Goal: Transaction & Acquisition: Purchase product/service

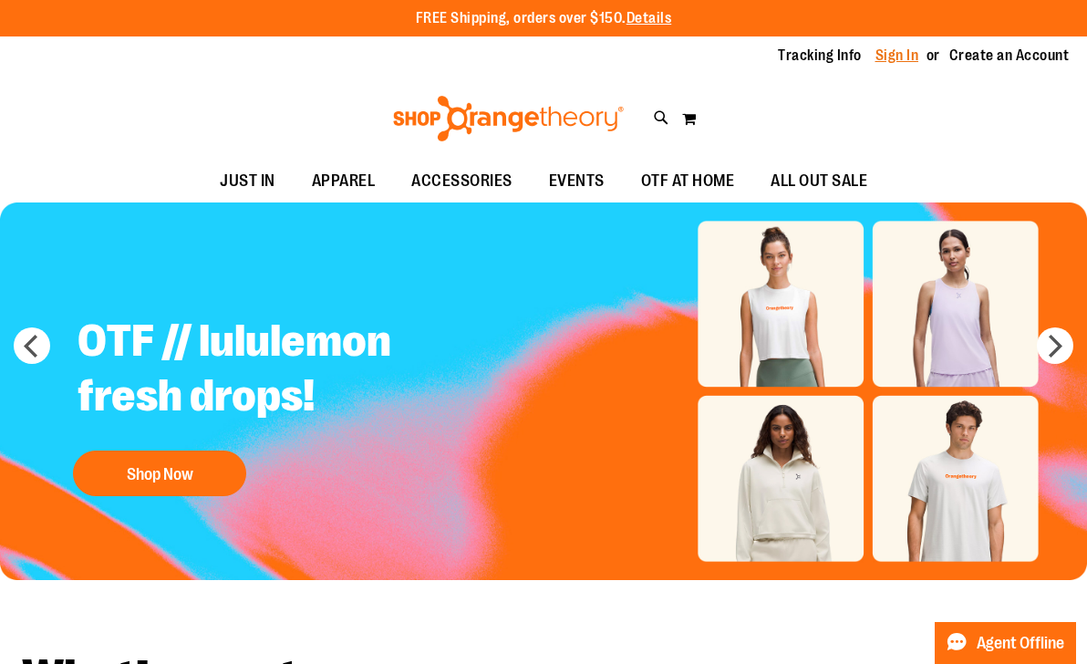
click at [892, 53] on link "Sign In" at bounding box center [897, 56] width 44 height 20
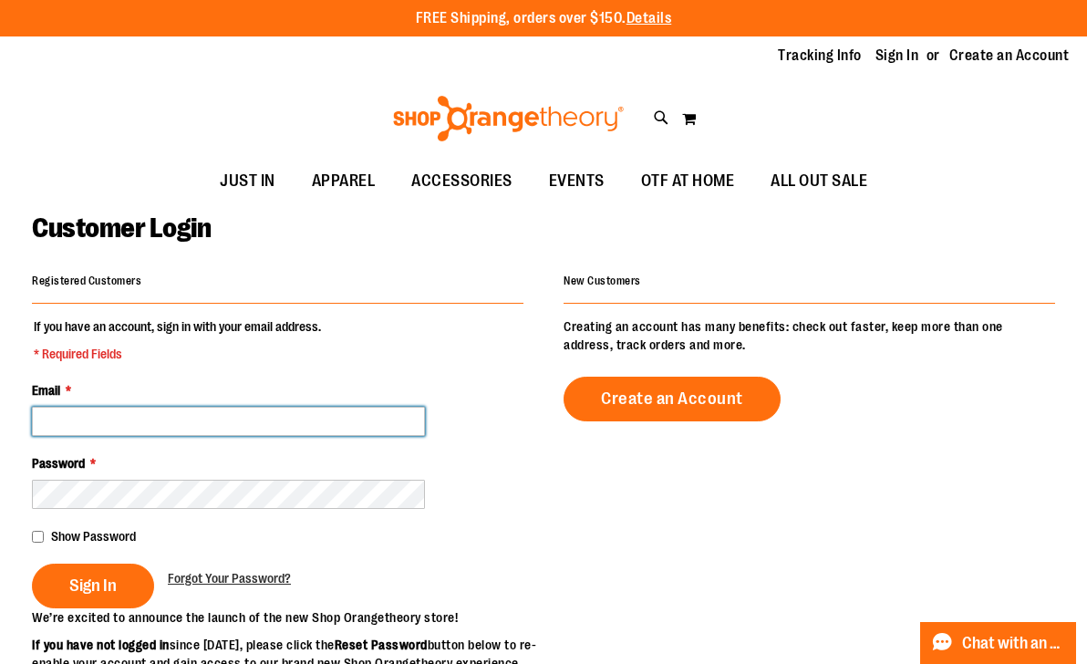
click at [187, 422] on input "Email *" at bounding box center [228, 421] width 393 height 29
type input "**********"
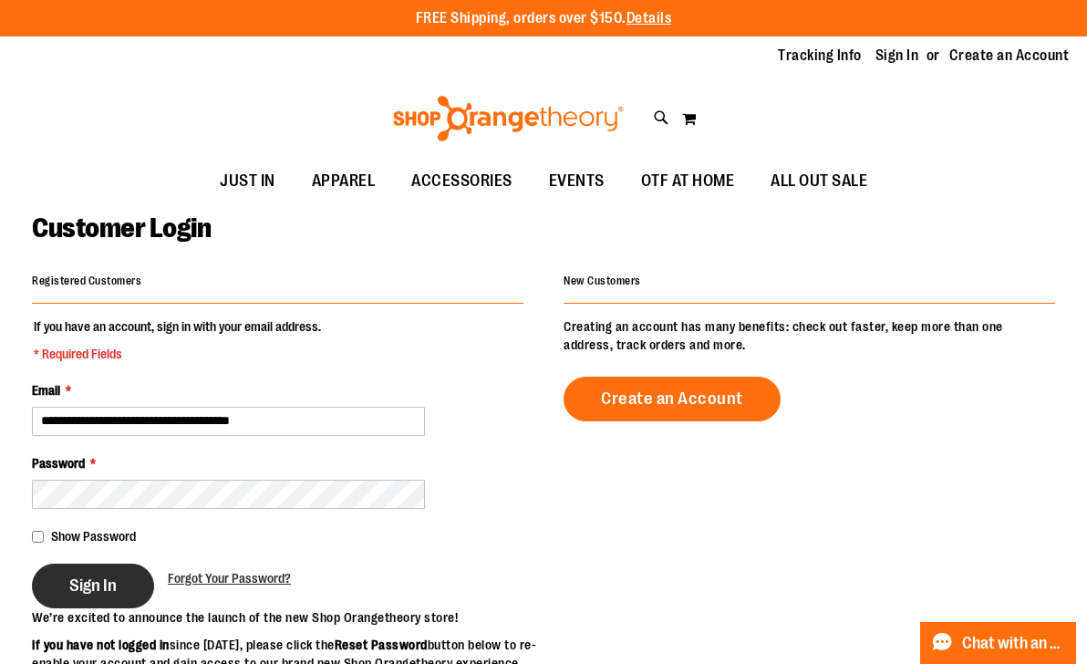
click at [103, 598] on button "Sign In" at bounding box center [93, 586] width 122 height 45
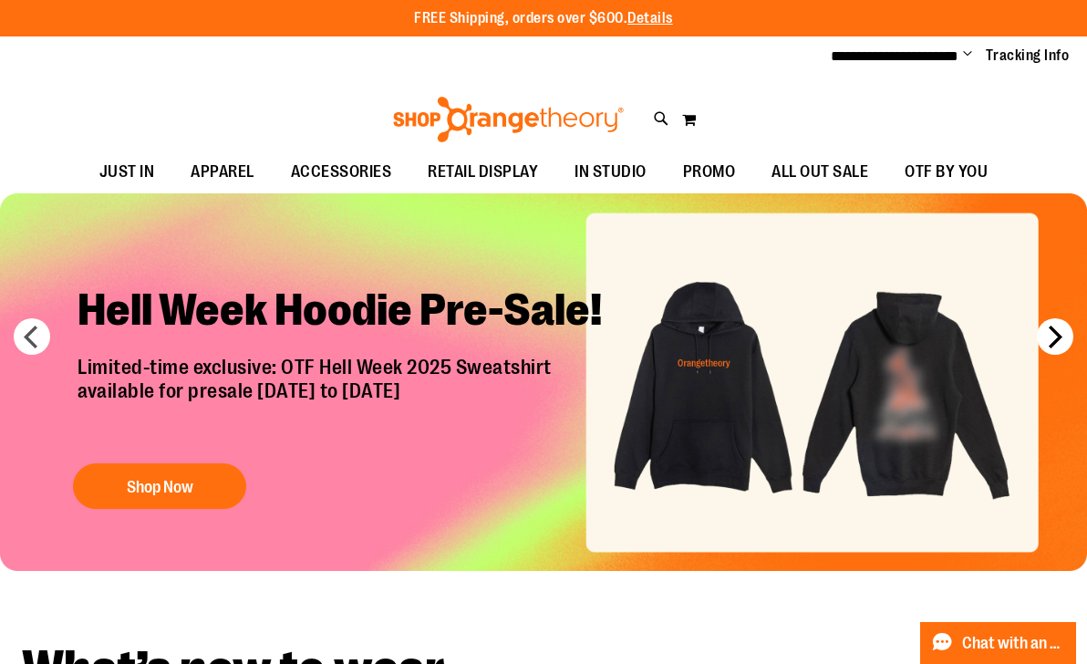
click at [1063, 346] on button "next" at bounding box center [1055, 336] width 36 height 36
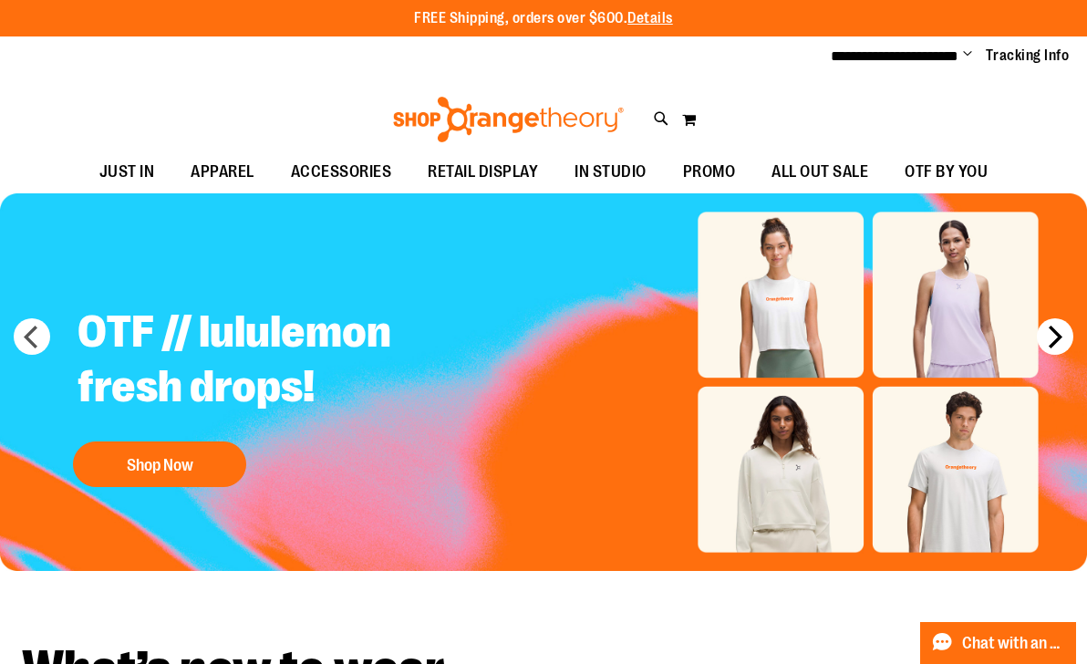
click at [1063, 346] on button "next" at bounding box center [1055, 336] width 36 height 36
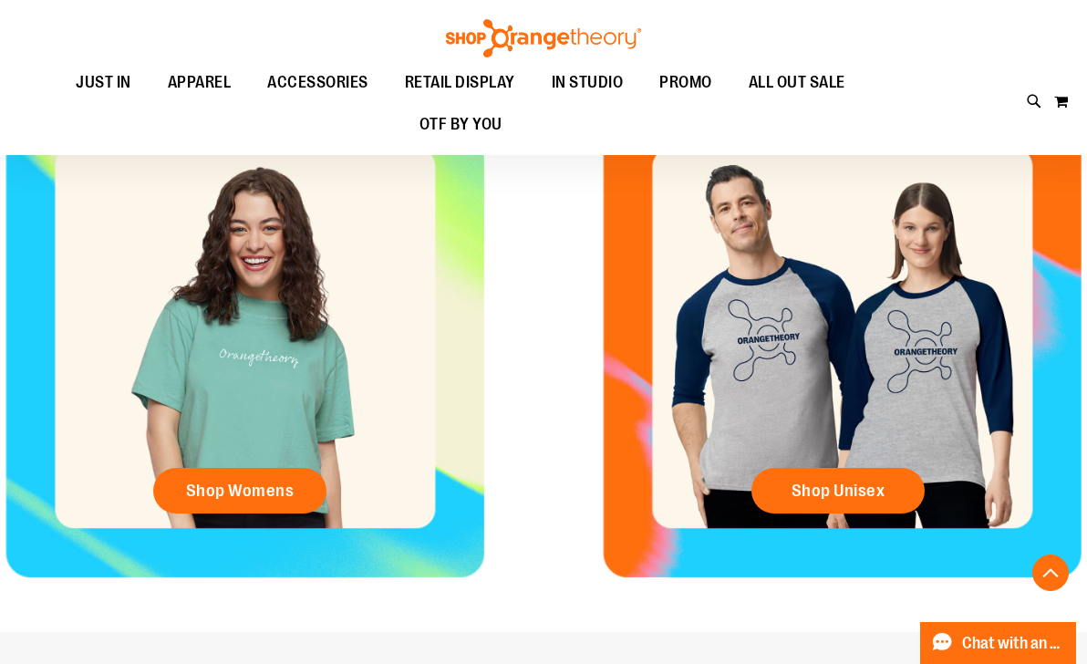
scroll to position [657, 0]
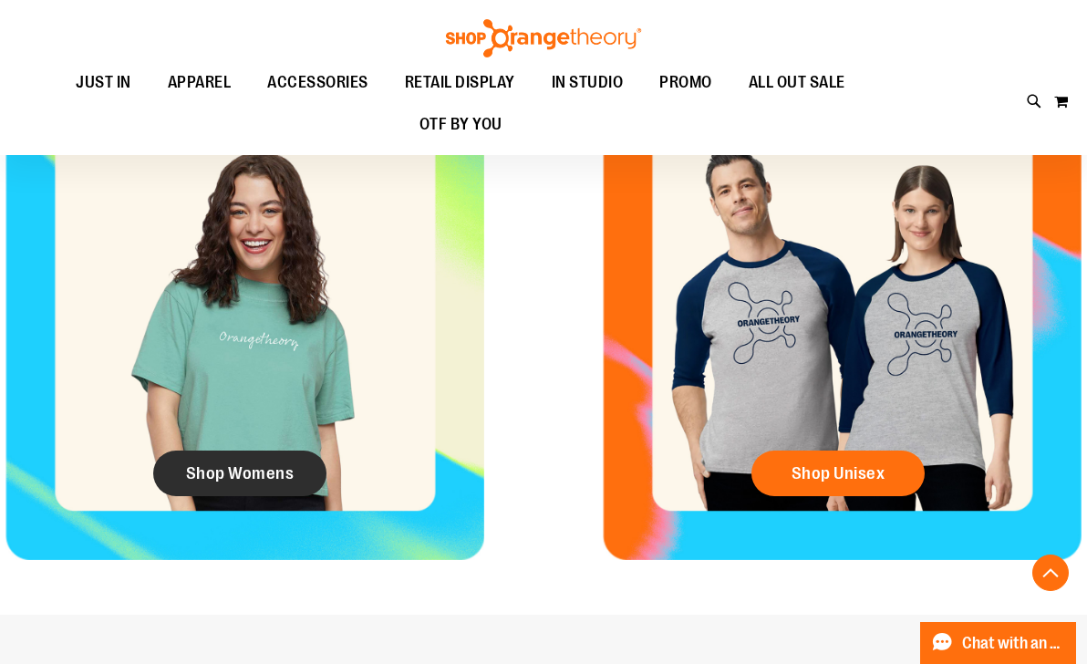
drag, startPoint x: 243, startPoint y: 461, endPoint x: 255, endPoint y: 461, distance: 11.9
click at [244, 461] on link "Shop Womens" at bounding box center [239, 474] width 173 height 46
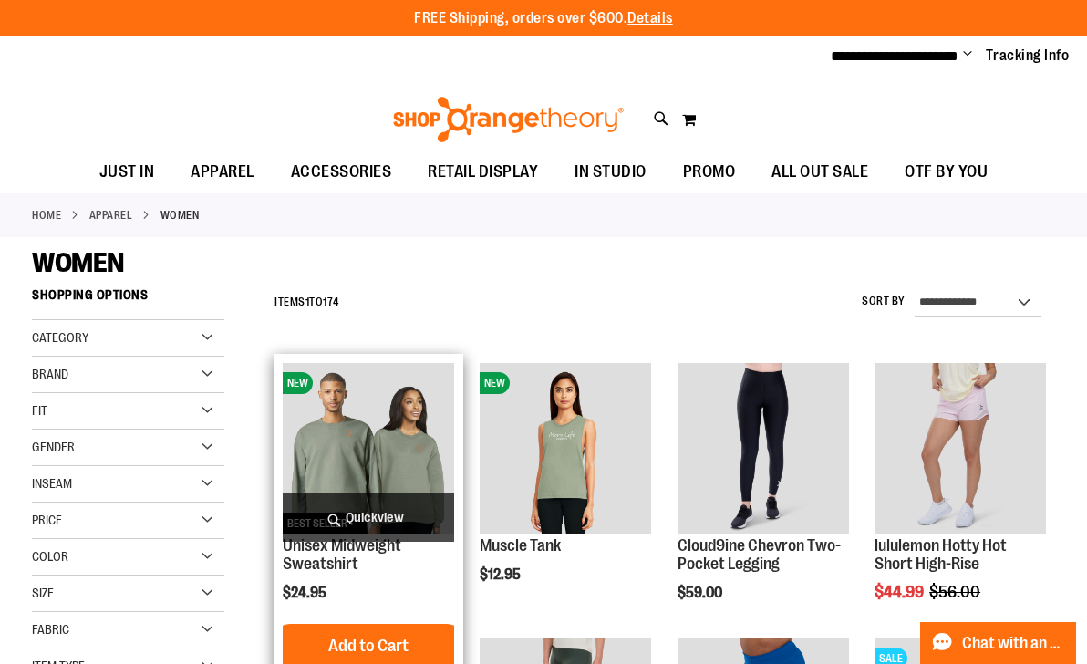
click at [381, 518] on span "Quickview" at bounding box center [368, 517] width 171 height 48
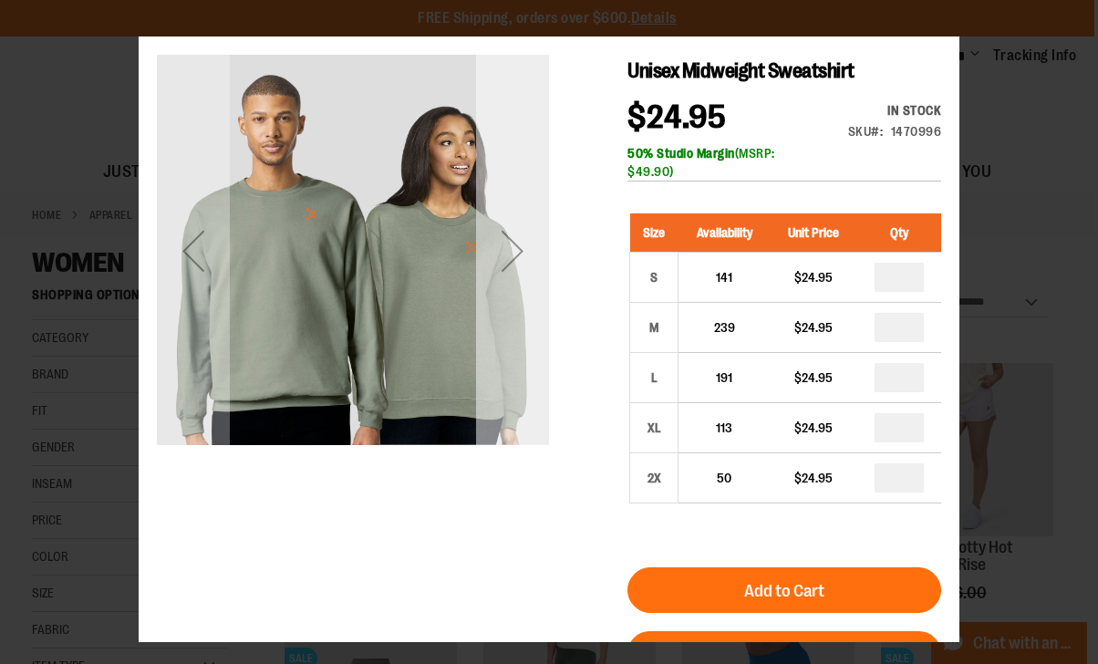
click at [501, 272] on div "Next" at bounding box center [512, 250] width 73 height 73
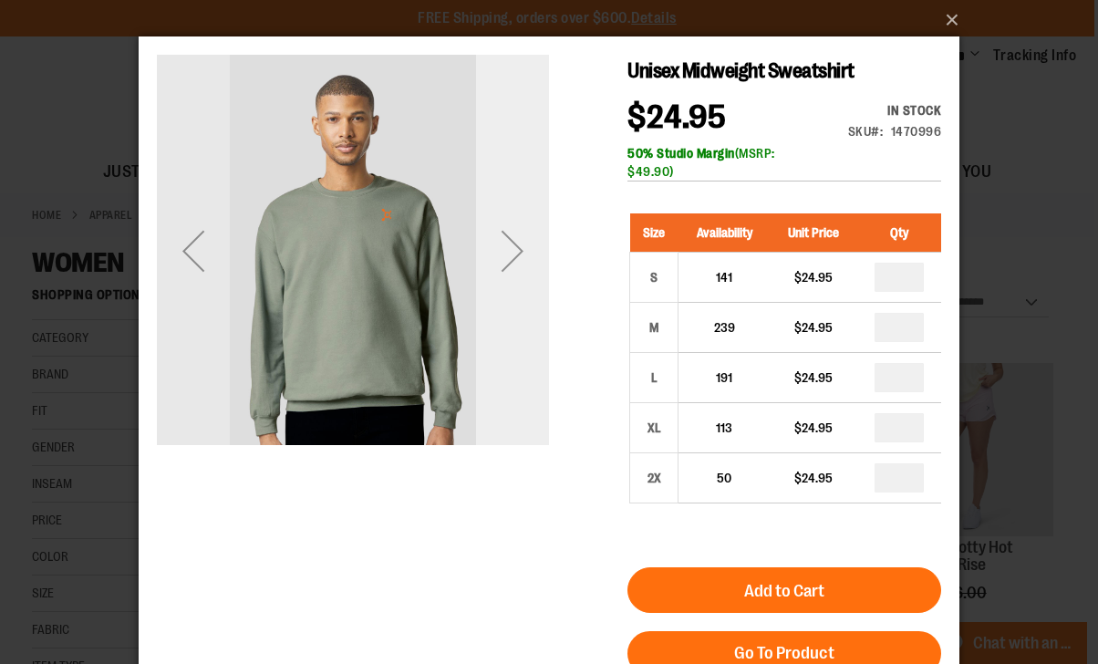
click at [501, 272] on div "Next" at bounding box center [512, 250] width 73 height 73
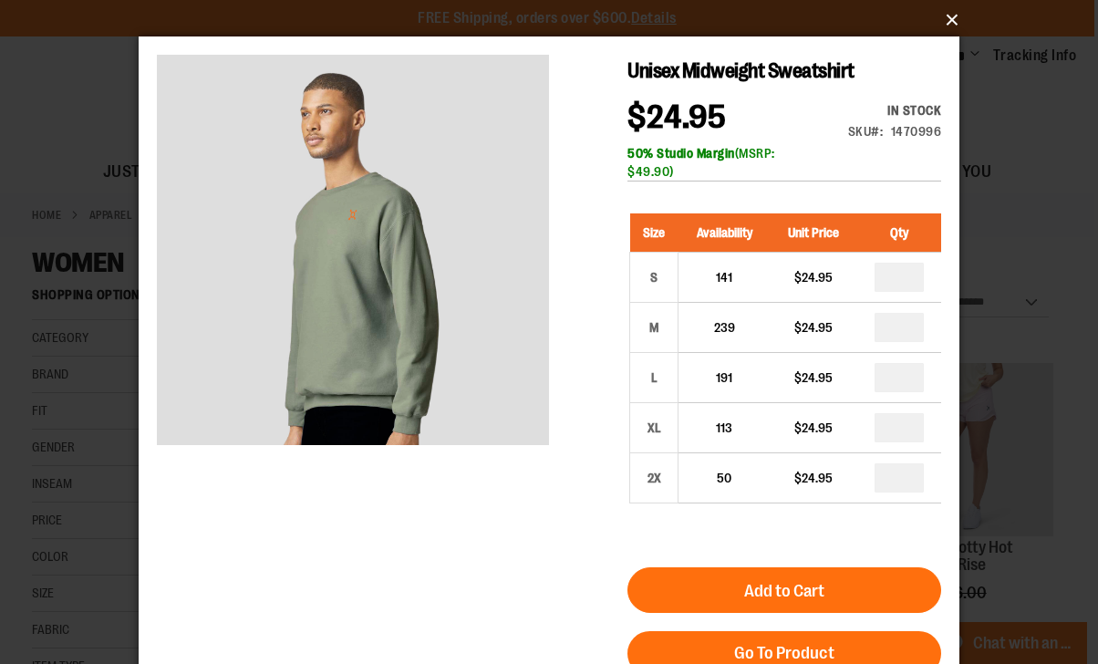
click at [956, 27] on button "×" at bounding box center [554, 20] width 821 height 40
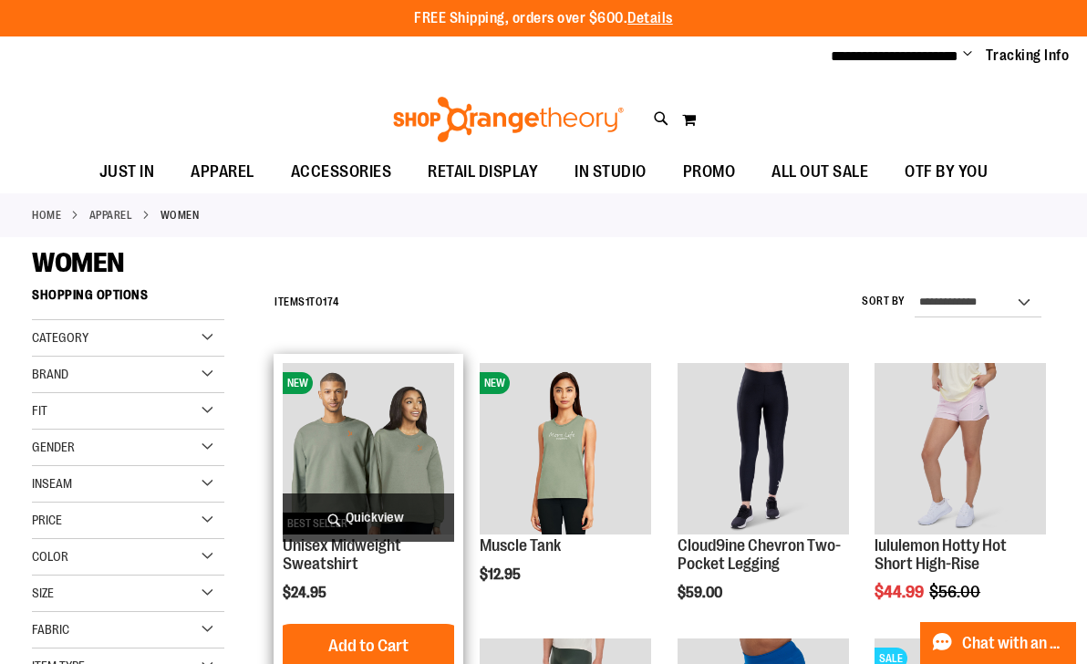
click at [378, 493] on span "Quickview" at bounding box center [368, 517] width 171 height 48
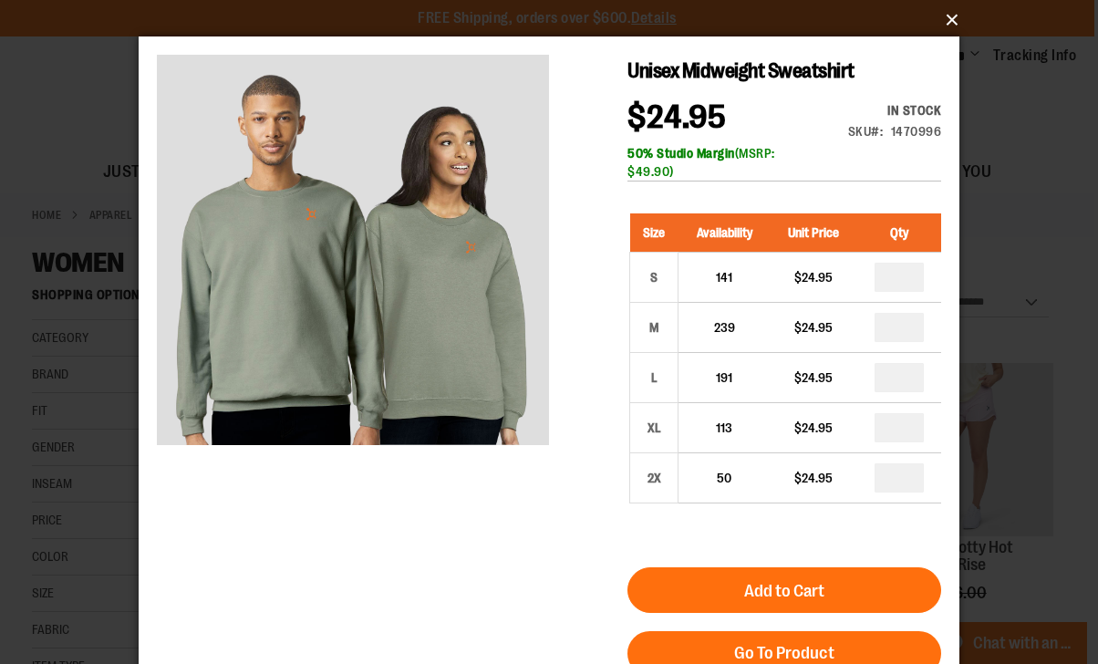
click at [941, 29] on button "×" at bounding box center [554, 20] width 821 height 40
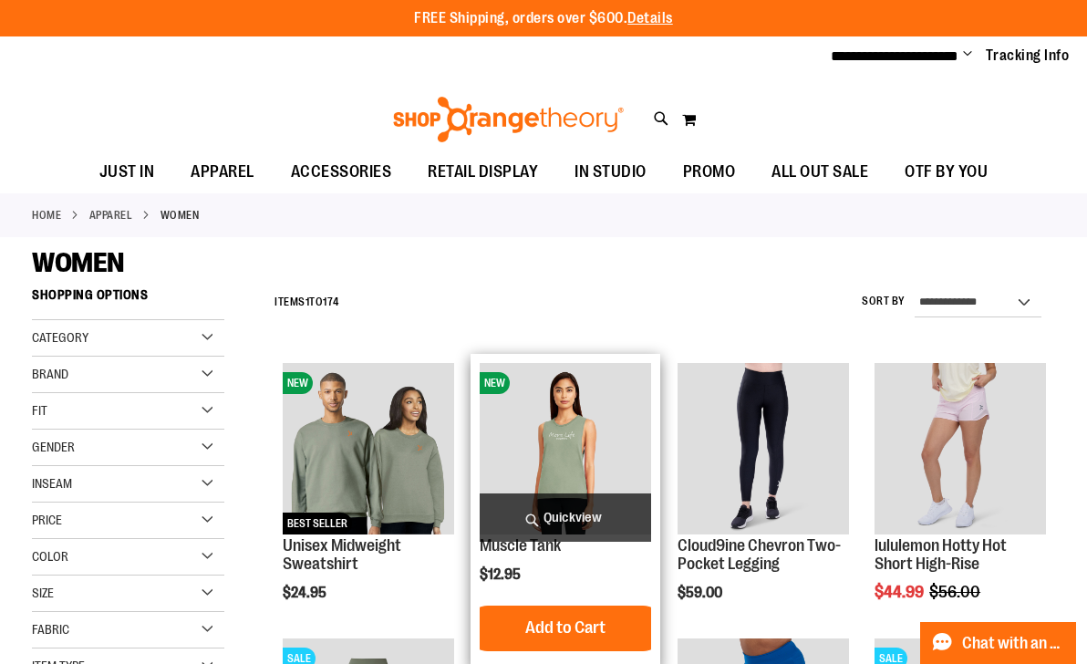
click at [549, 504] on span "Quickview" at bounding box center [565, 517] width 171 height 48
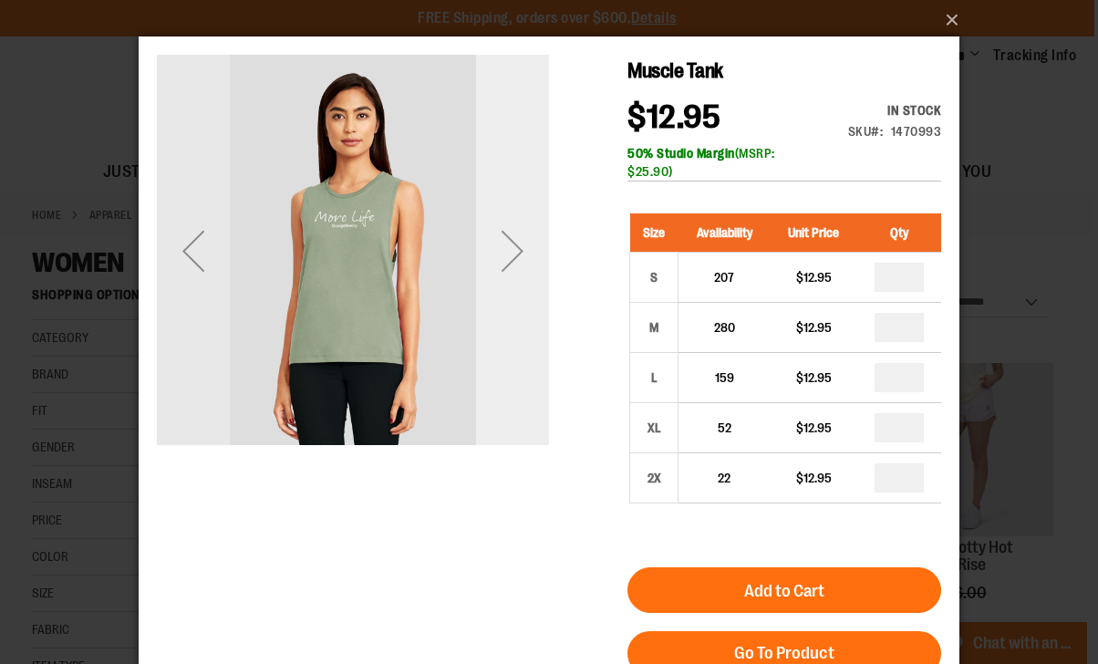
click at [522, 244] on div "Next" at bounding box center [512, 250] width 73 height 73
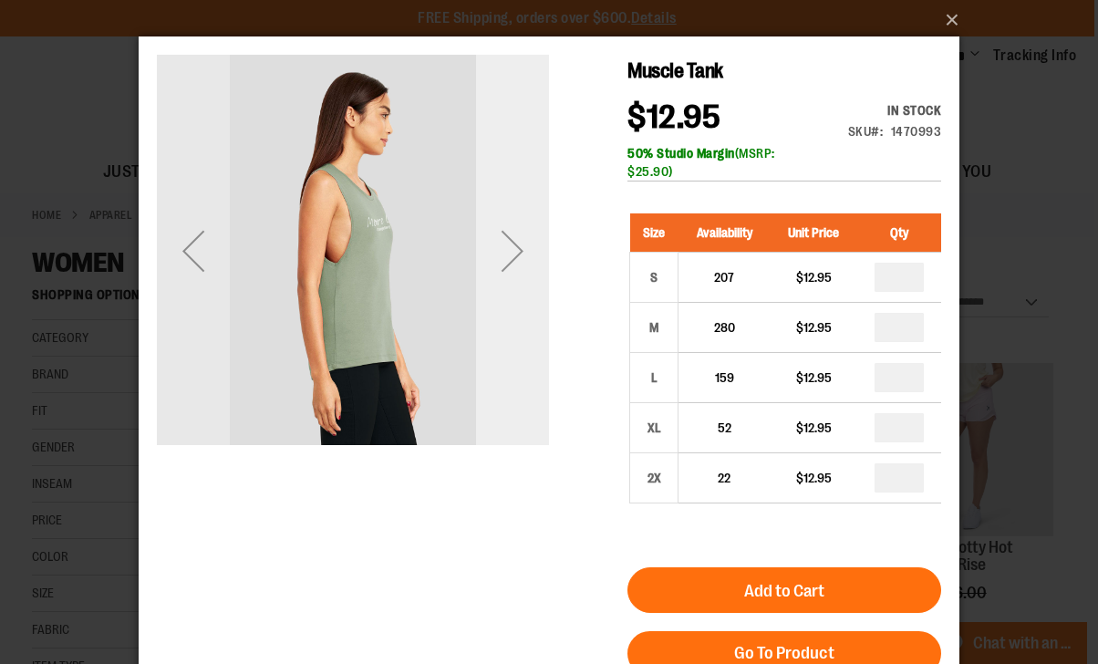
click at [505, 252] on div "Next" at bounding box center [512, 250] width 73 height 73
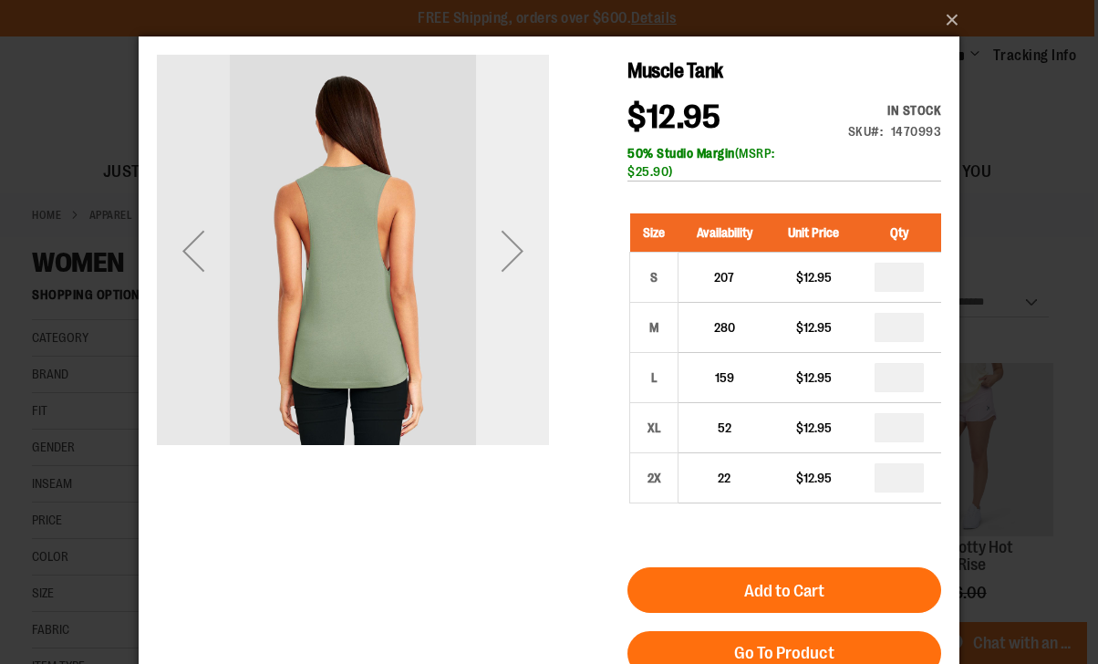
click at [508, 253] on div "Next" at bounding box center [512, 250] width 73 height 73
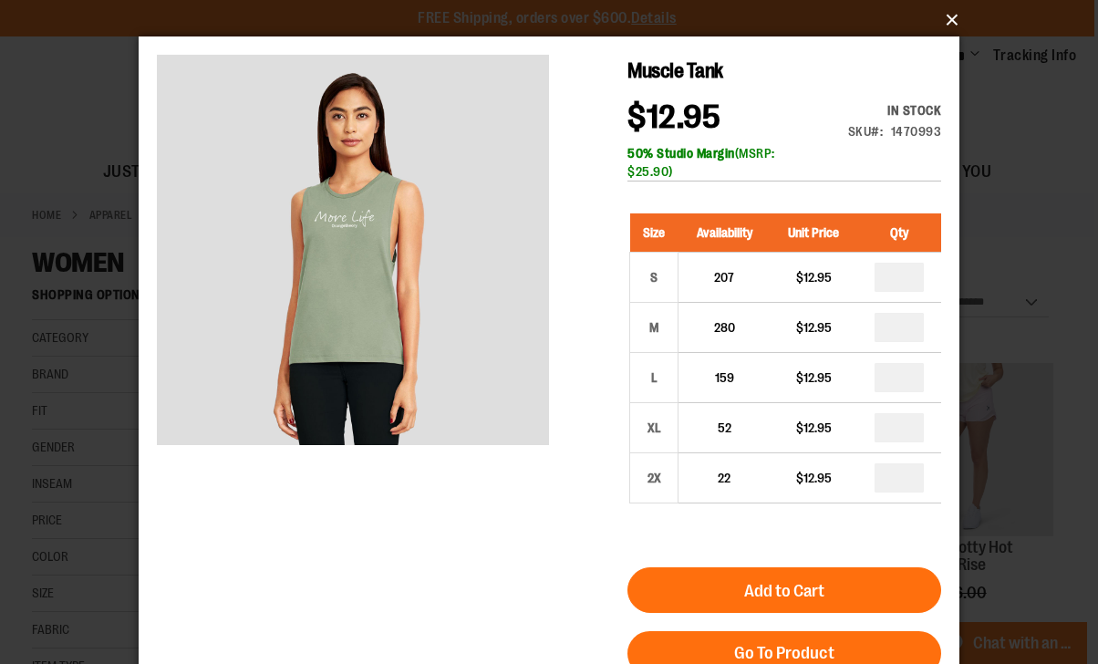
click at [943, 21] on button "×" at bounding box center [554, 20] width 821 height 40
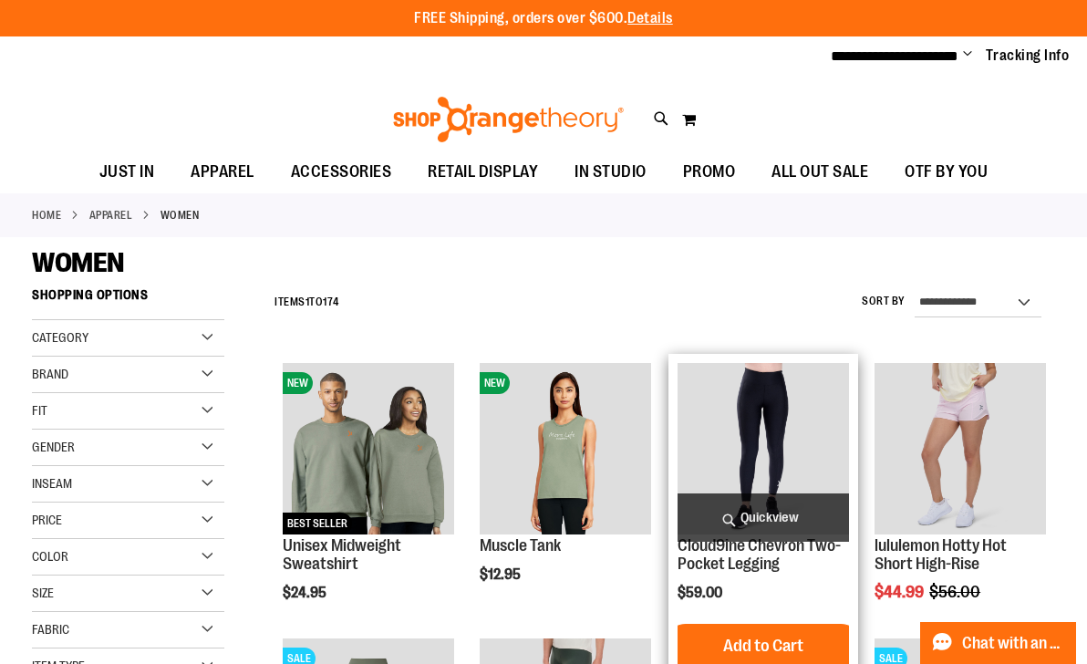
click at [811, 520] on span "Quickview" at bounding box center [763, 517] width 171 height 48
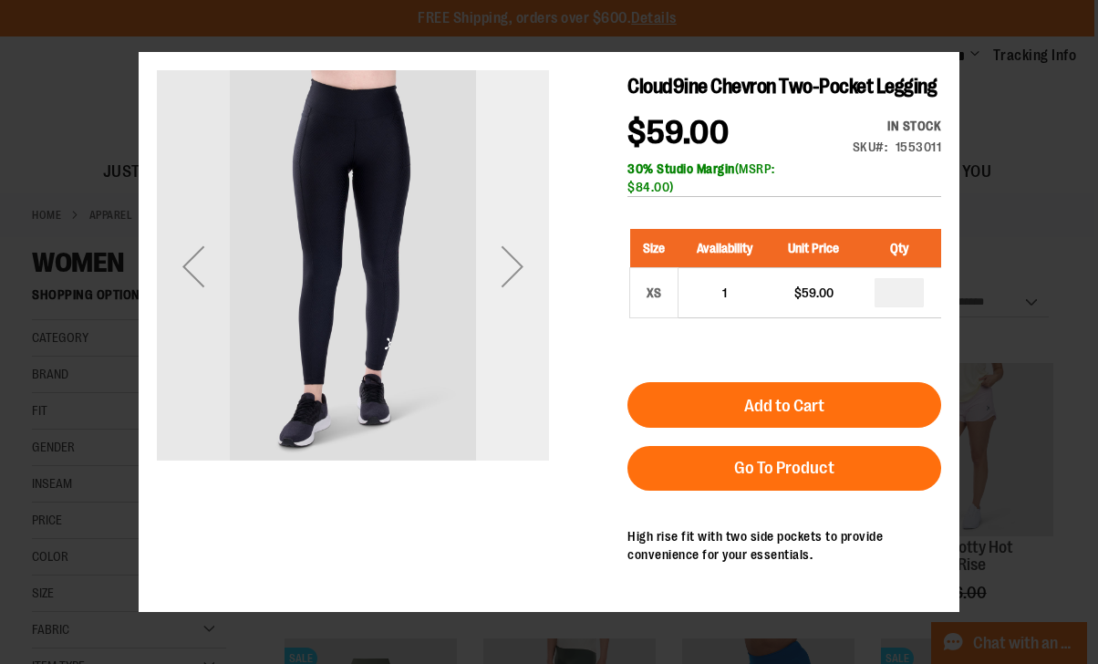
click at [521, 269] on div "Next" at bounding box center [512, 265] width 73 height 73
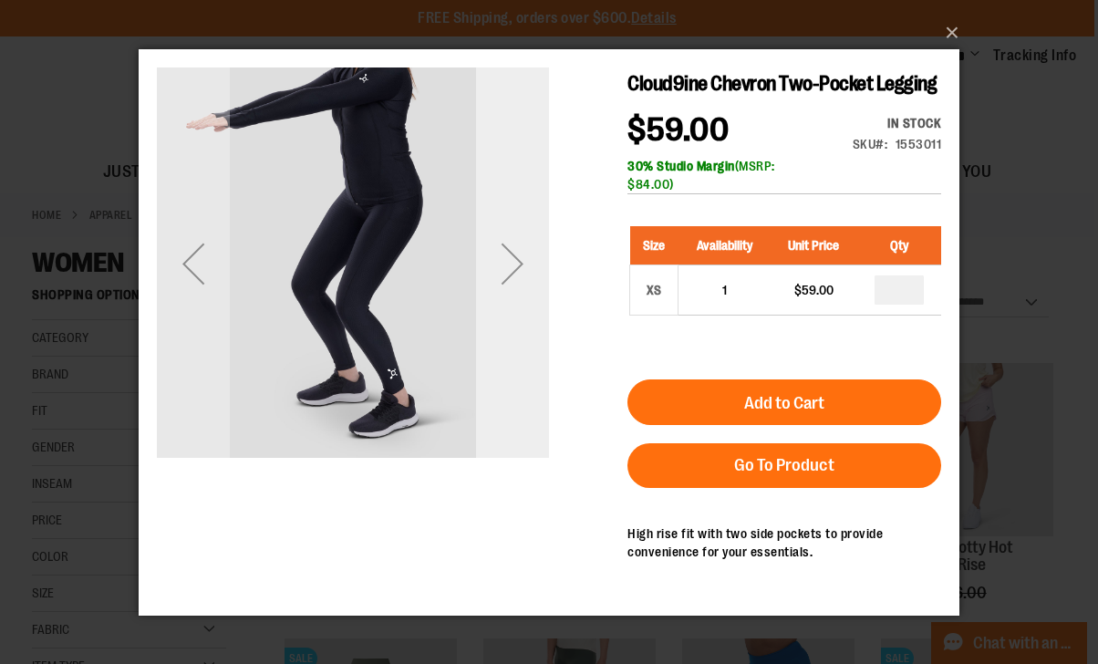
click at [521, 267] on div "Next" at bounding box center [512, 262] width 73 height 73
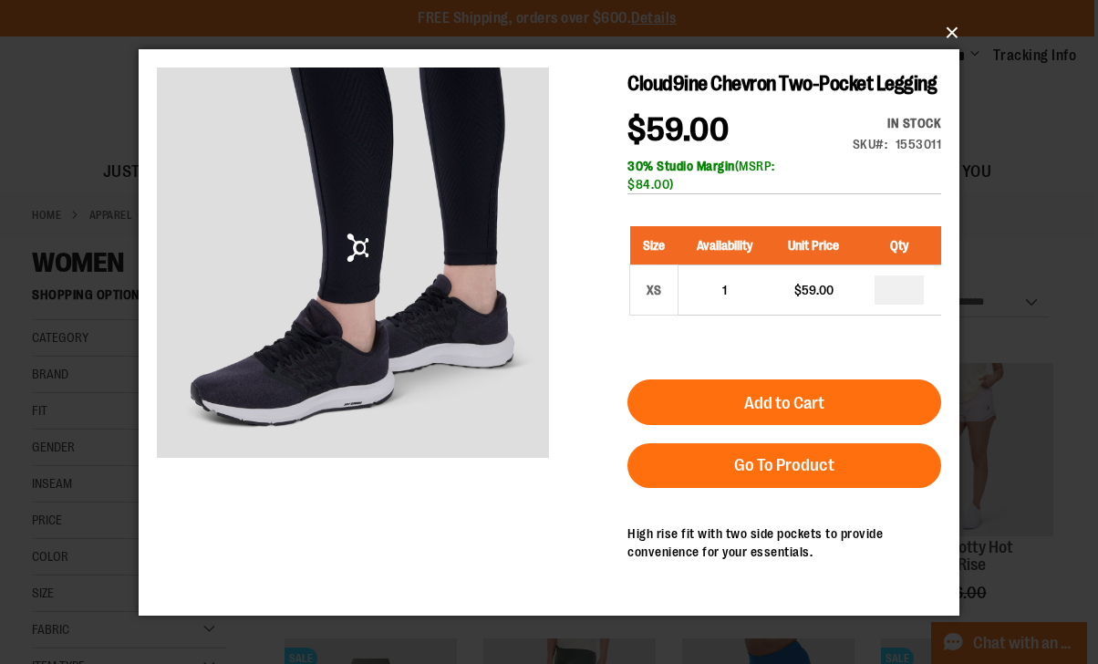
click at [958, 35] on button "×" at bounding box center [554, 33] width 821 height 40
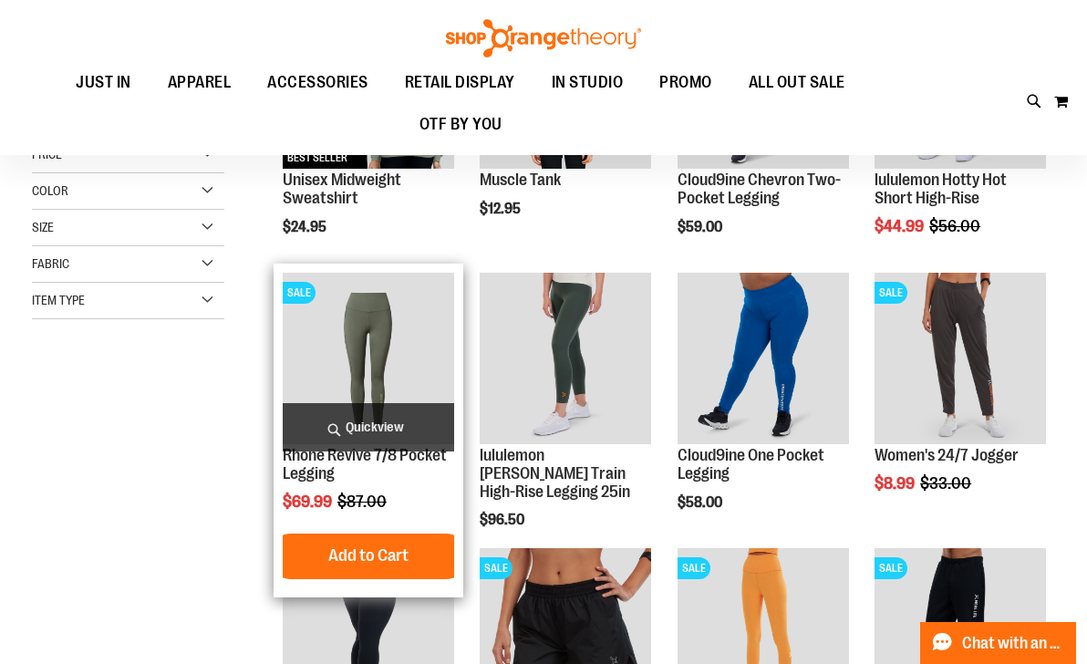
scroll to position [214, 0]
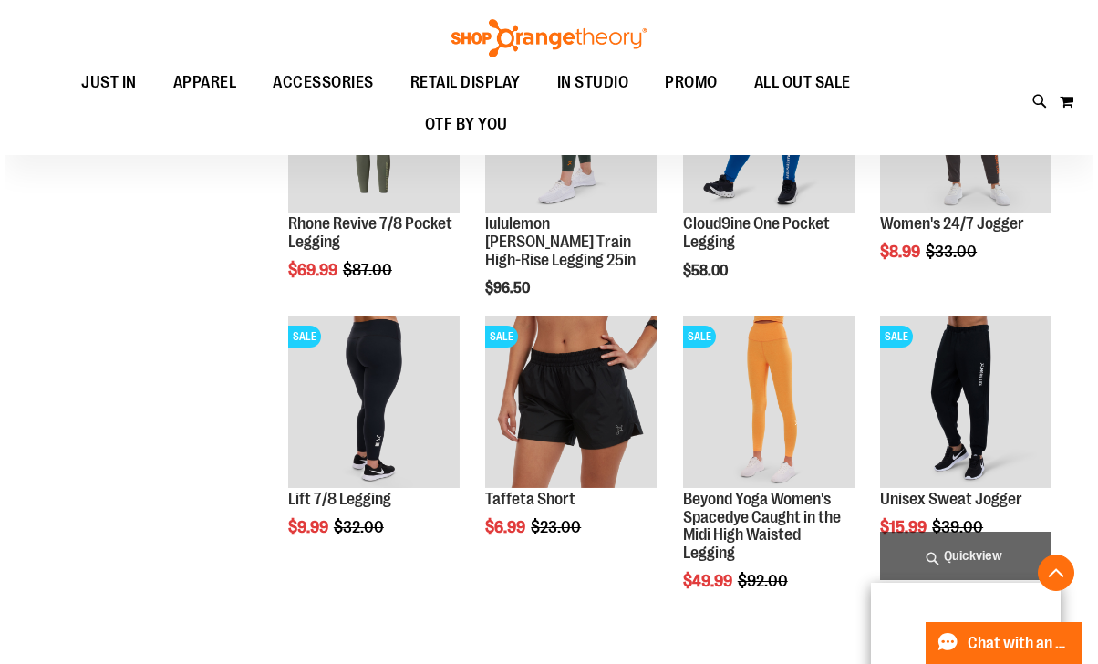
scroll to position [433, 0]
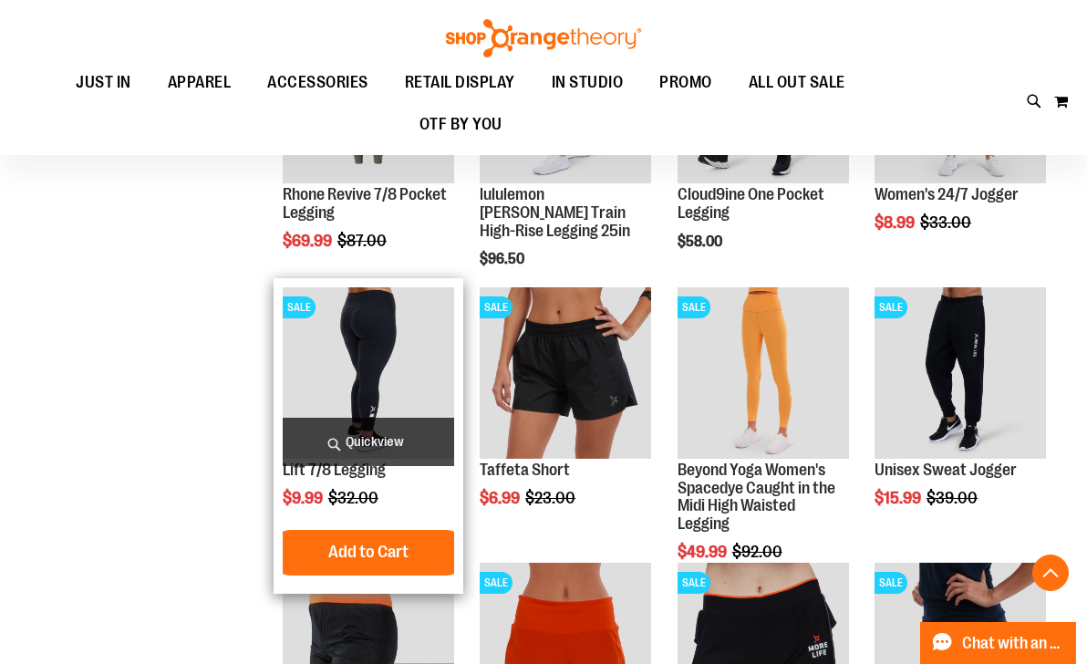
click at [366, 445] on span "Quickview" at bounding box center [368, 442] width 171 height 48
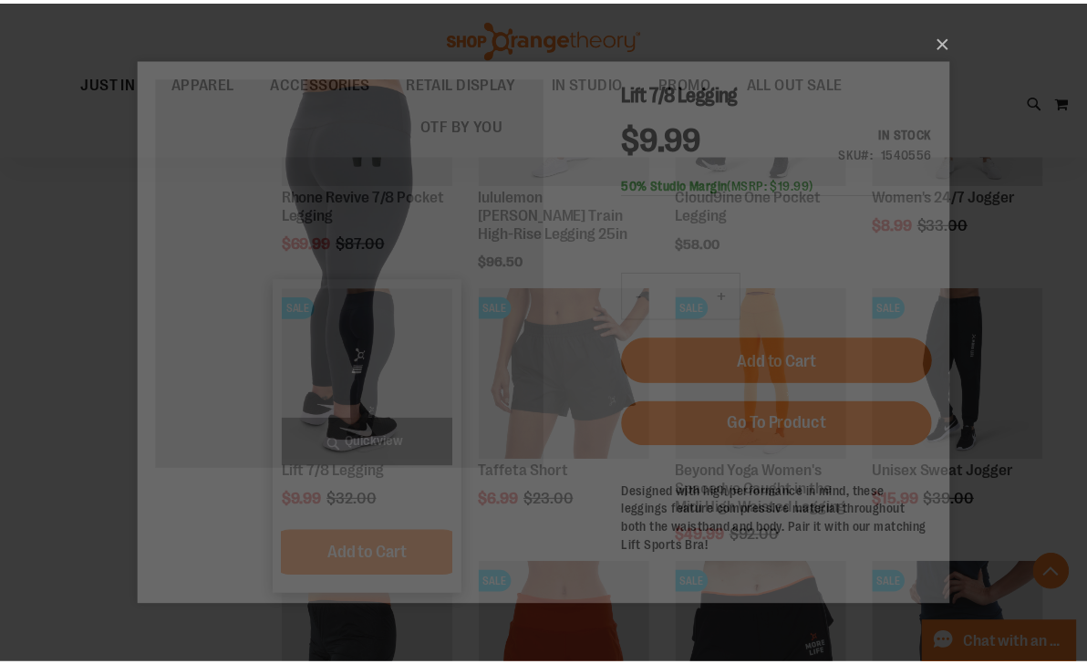
scroll to position [0, 0]
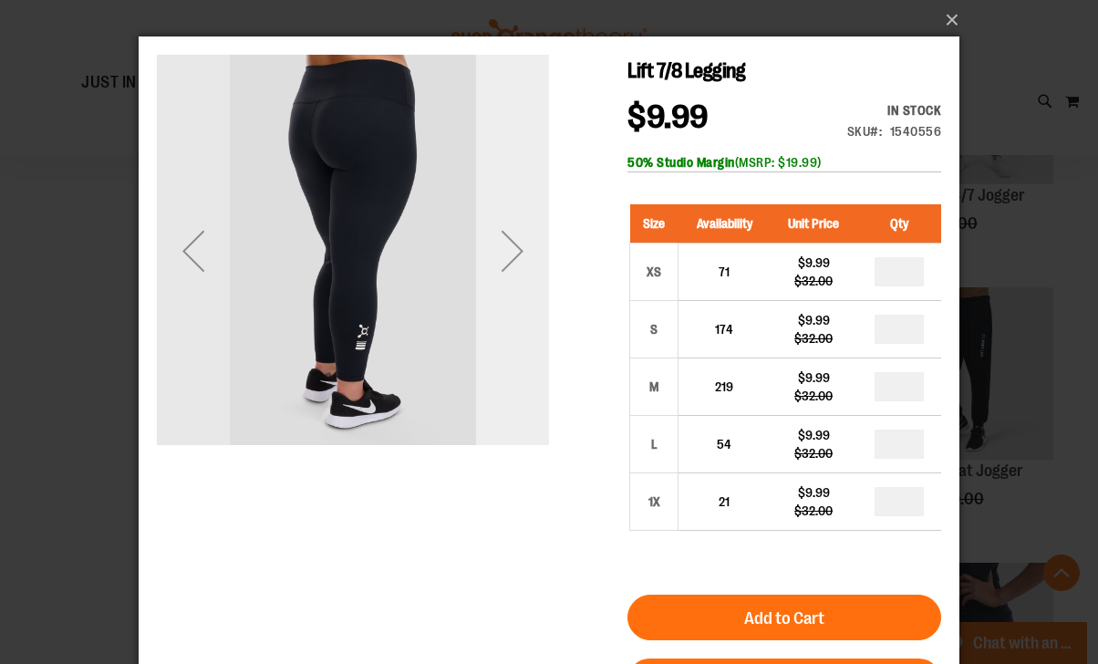
click at [510, 230] on div "Next" at bounding box center [512, 250] width 73 height 73
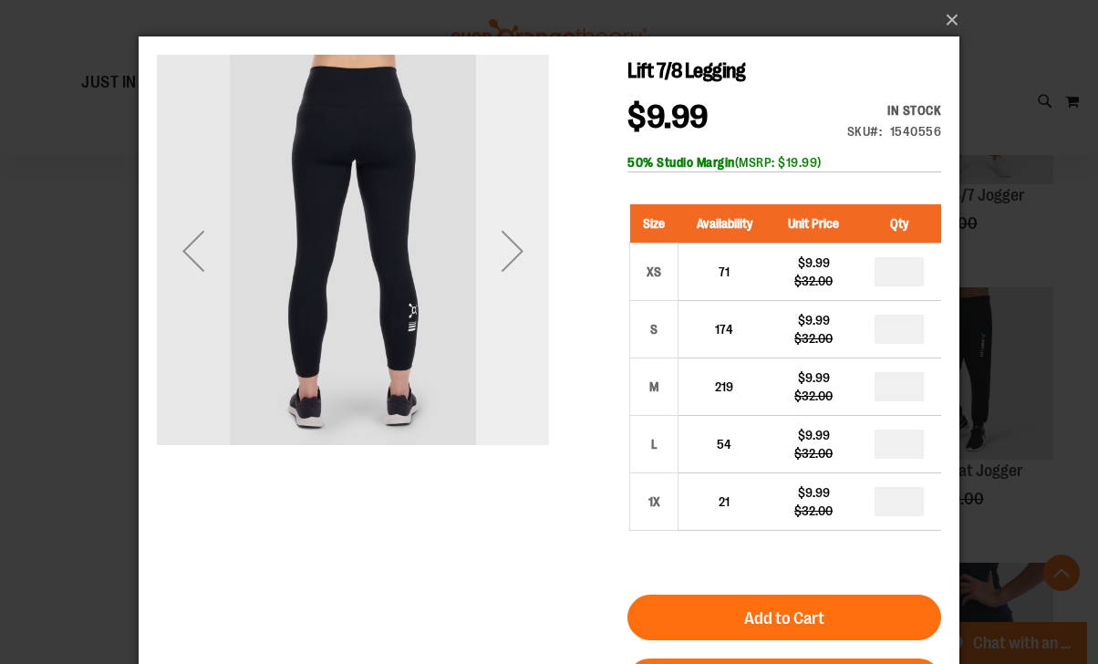
click at [510, 230] on div "Next" at bounding box center [512, 250] width 73 height 73
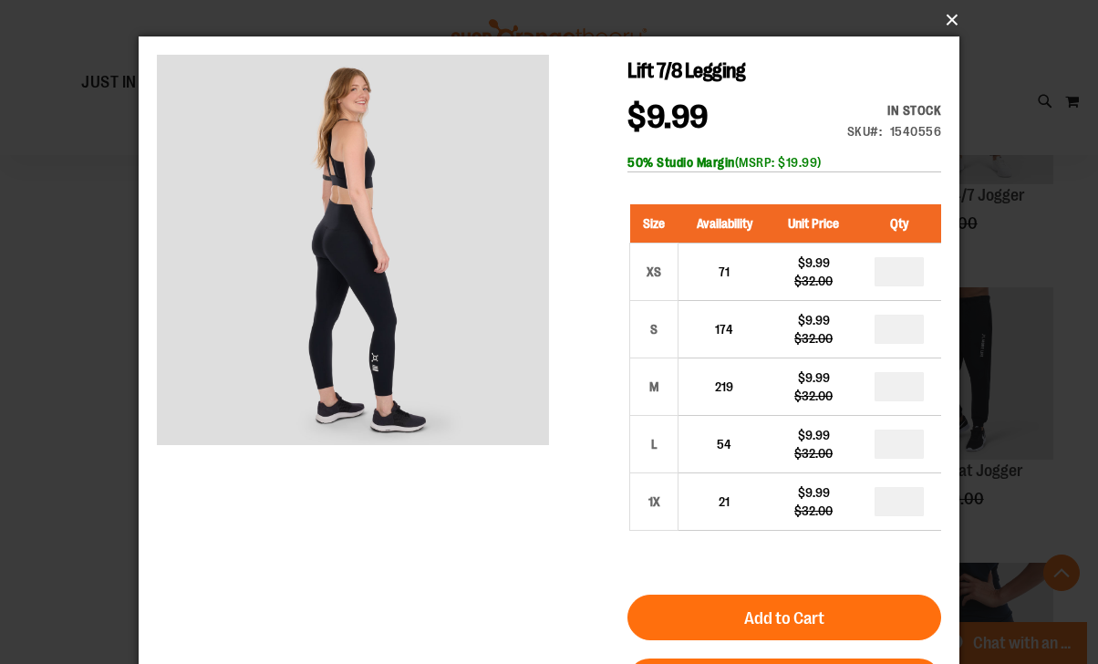
drag, startPoint x: 948, startPoint y: 15, endPoint x: 957, endPoint y: 19, distance: 10.2
click at [948, 16] on button "×" at bounding box center [554, 20] width 821 height 40
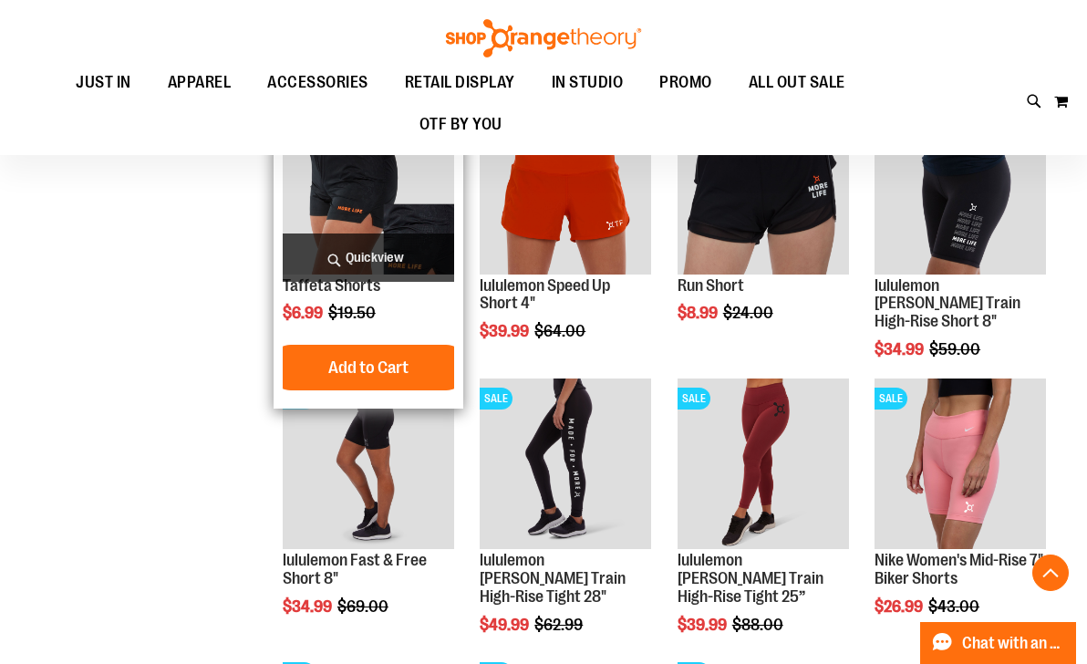
scroll to position [871, 0]
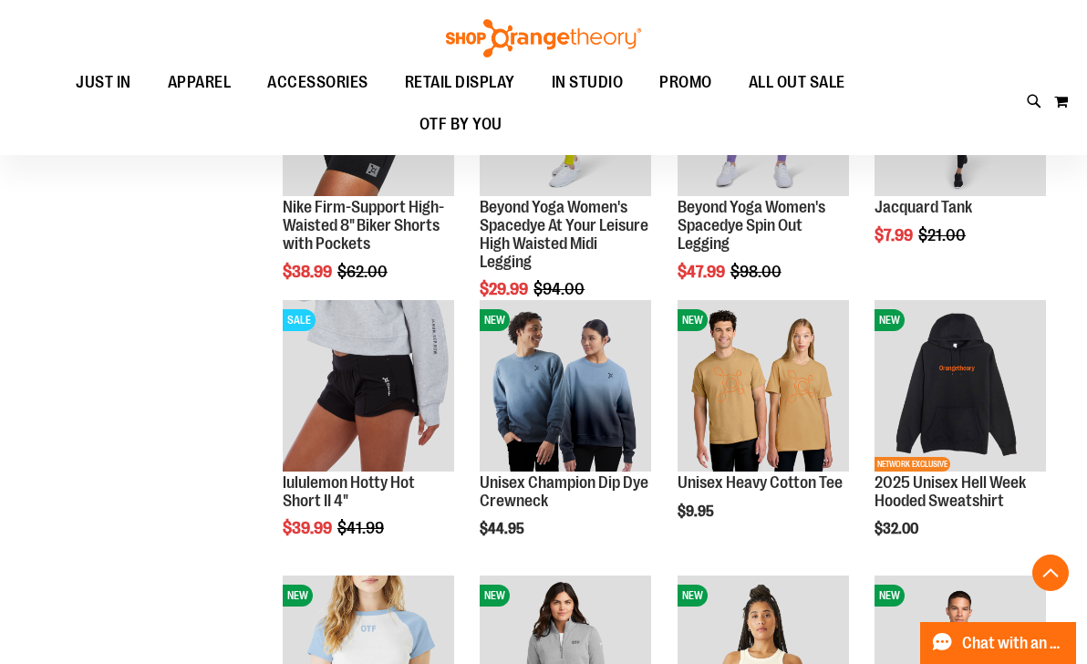
scroll to position [1528, 0]
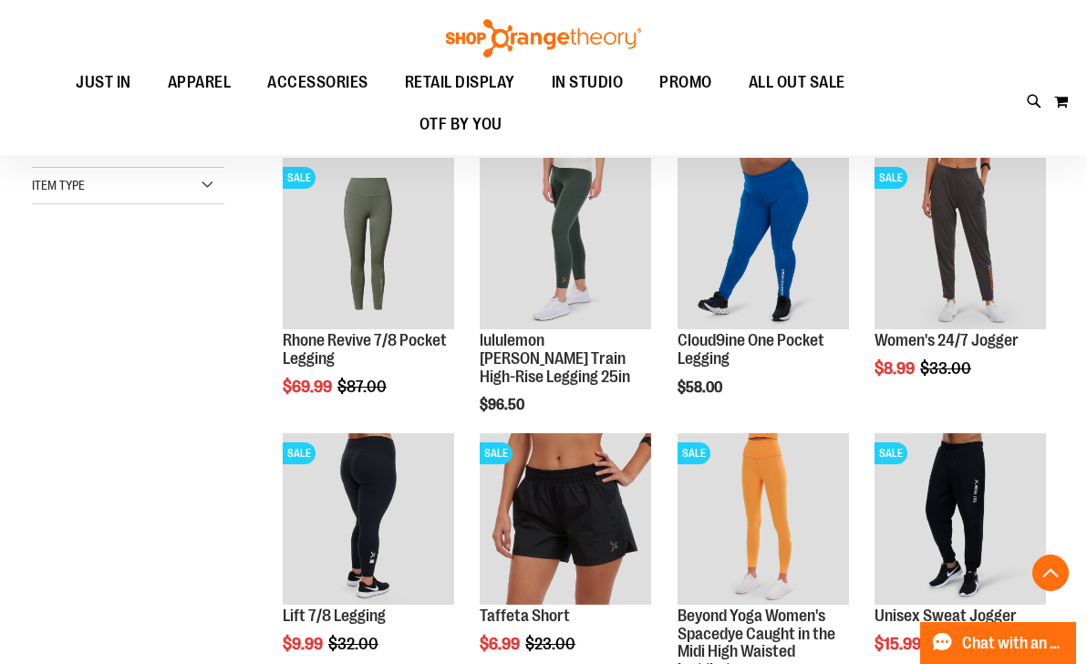
scroll to position [181, 0]
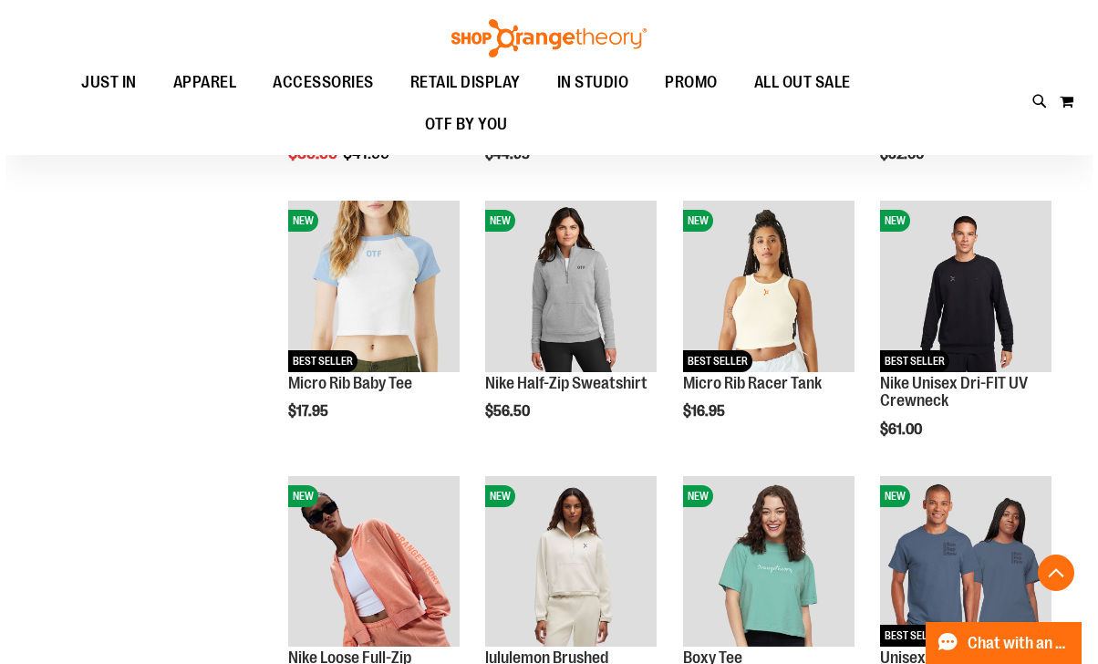
scroll to position [1969, 0]
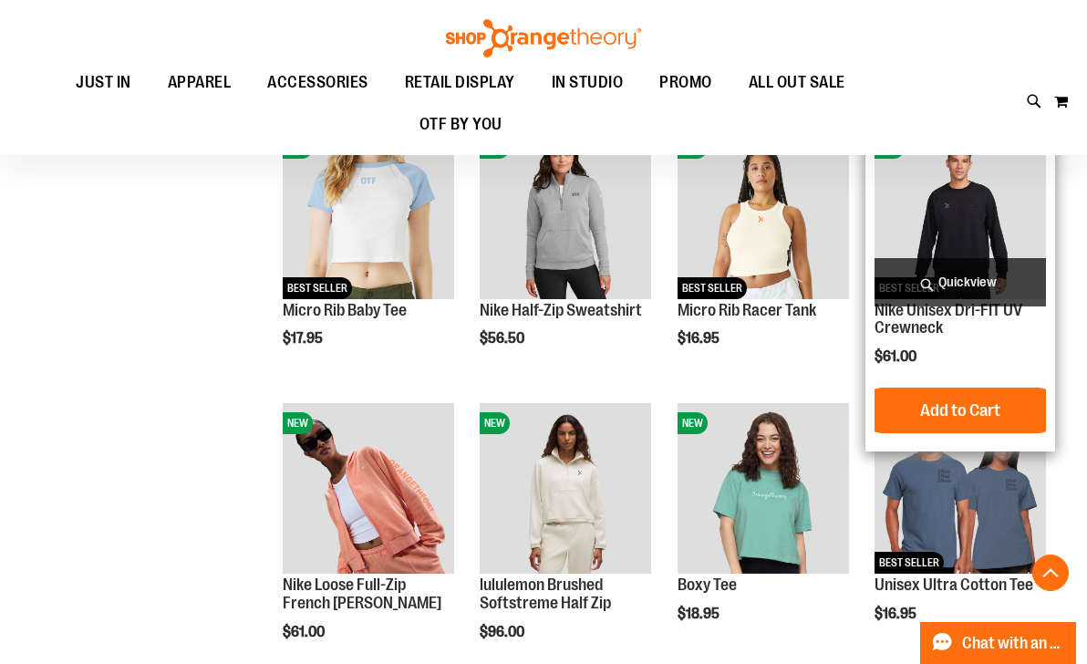
click at [949, 277] on span "Quickview" at bounding box center [960, 282] width 171 height 48
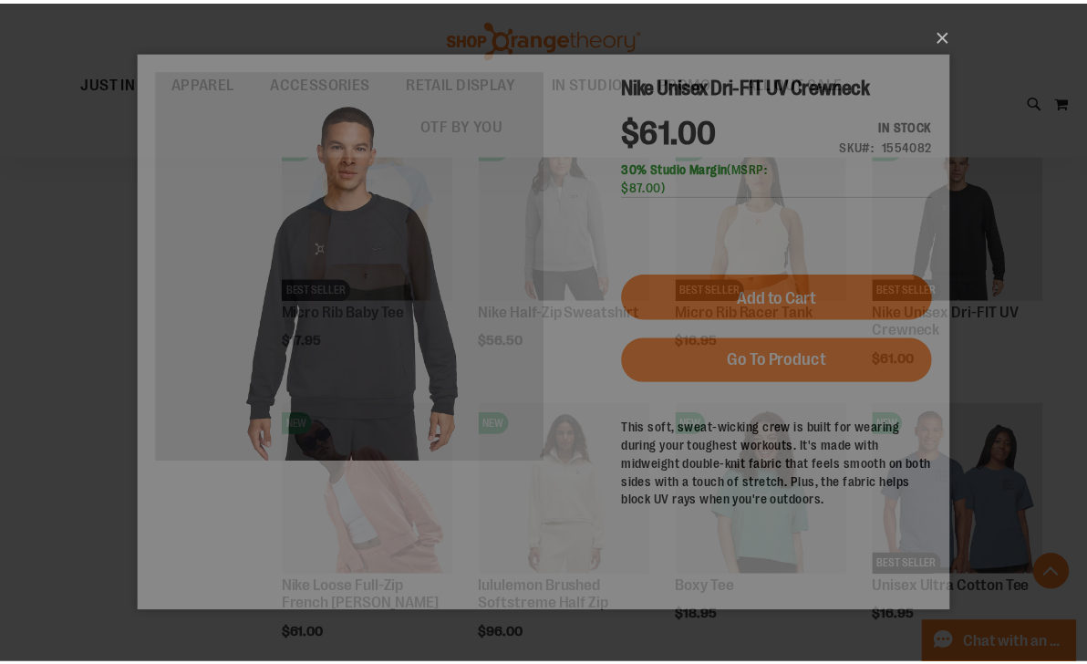
scroll to position [0, 0]
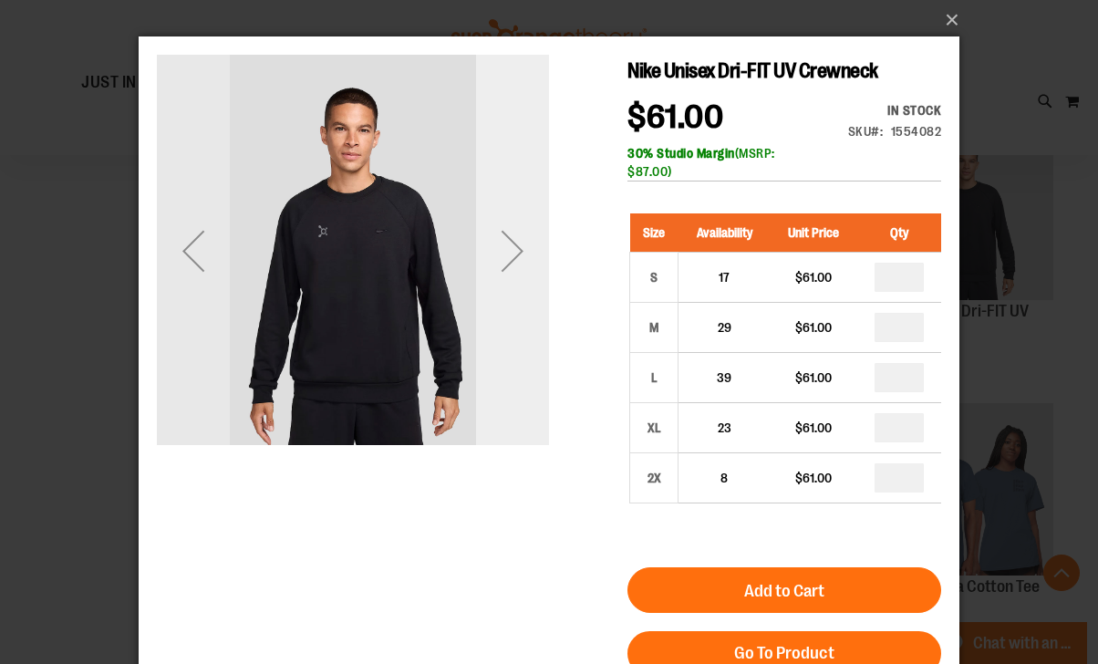
click at [541, 258] on div "Next" at bounding box center [512, 250] width 73 height 73
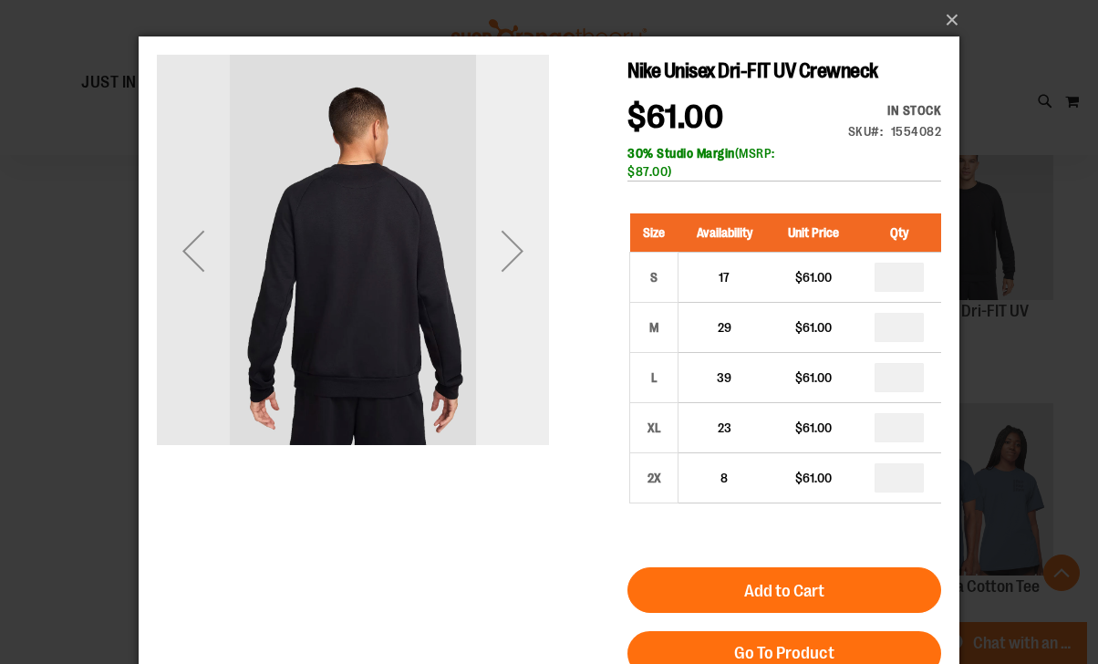
click at [527, 252] on div "Next" at bounding box center [512, 250] width 73 height 73
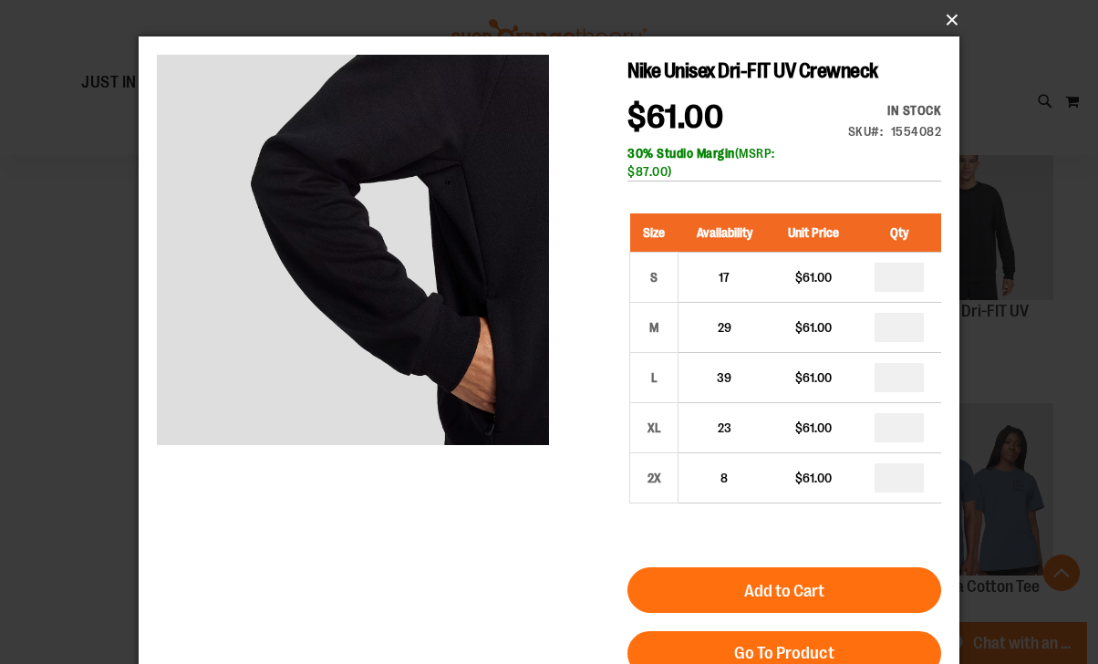
click at [942, 23] on button "×" at bounding box center [554, 20] width 821 height 40
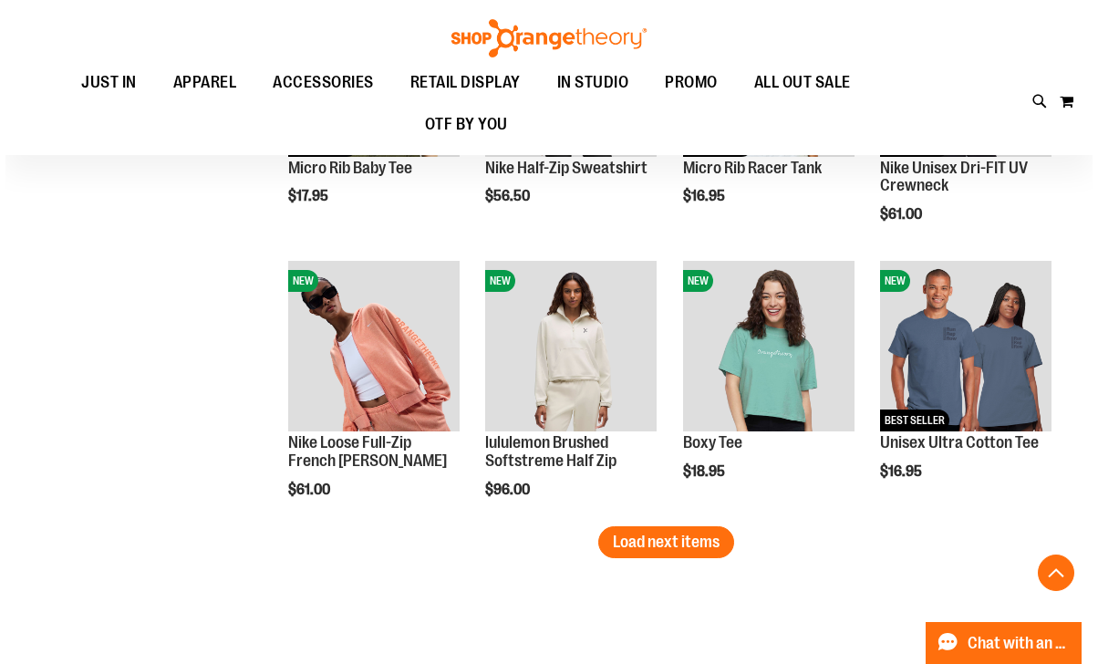
scroll to position [2115, 0]
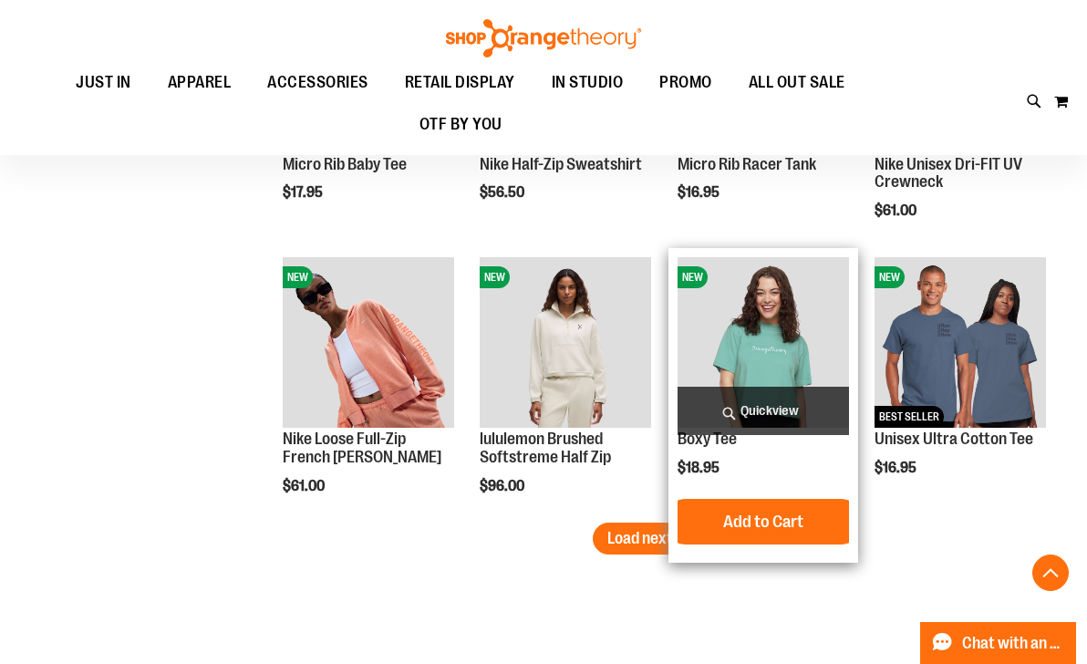
click at [772, 409] on span "Quickview" at bounding box center [763, 411] width 171 height 48
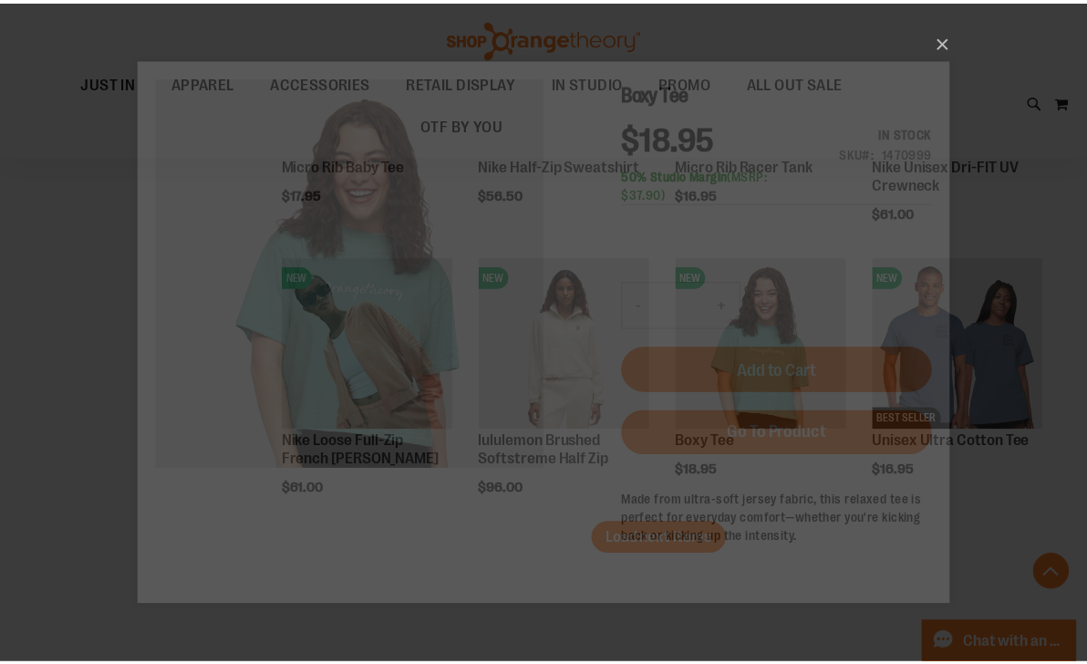
scroll to position [0, 0]
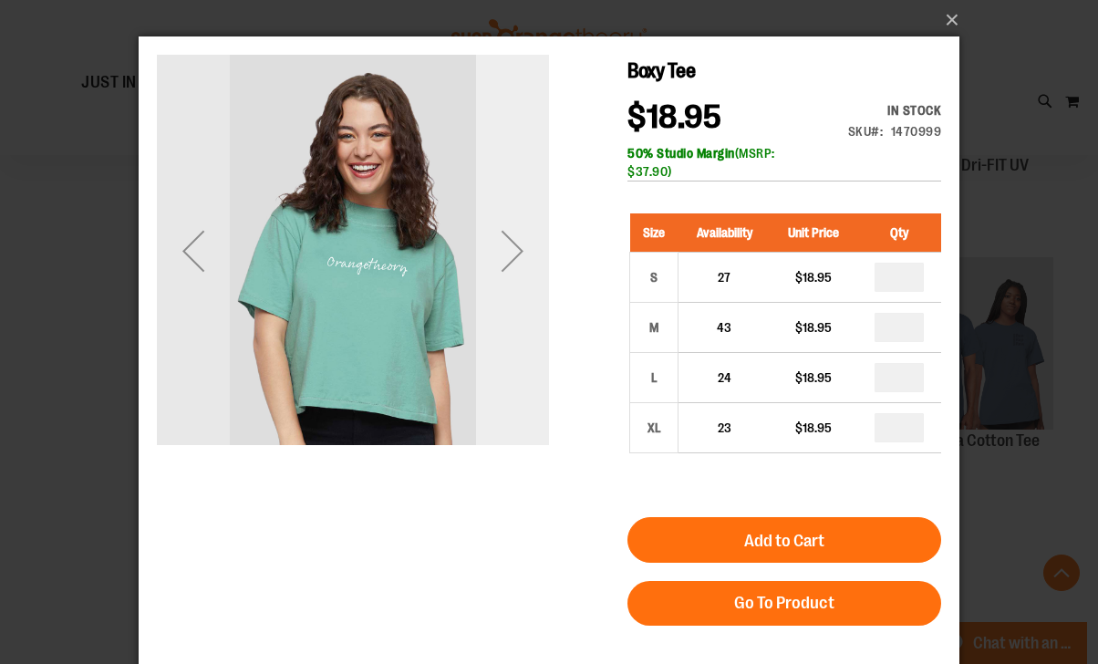
click at [514, 259] on div "Next" at bounding box center [512, 250] width 73 height 73
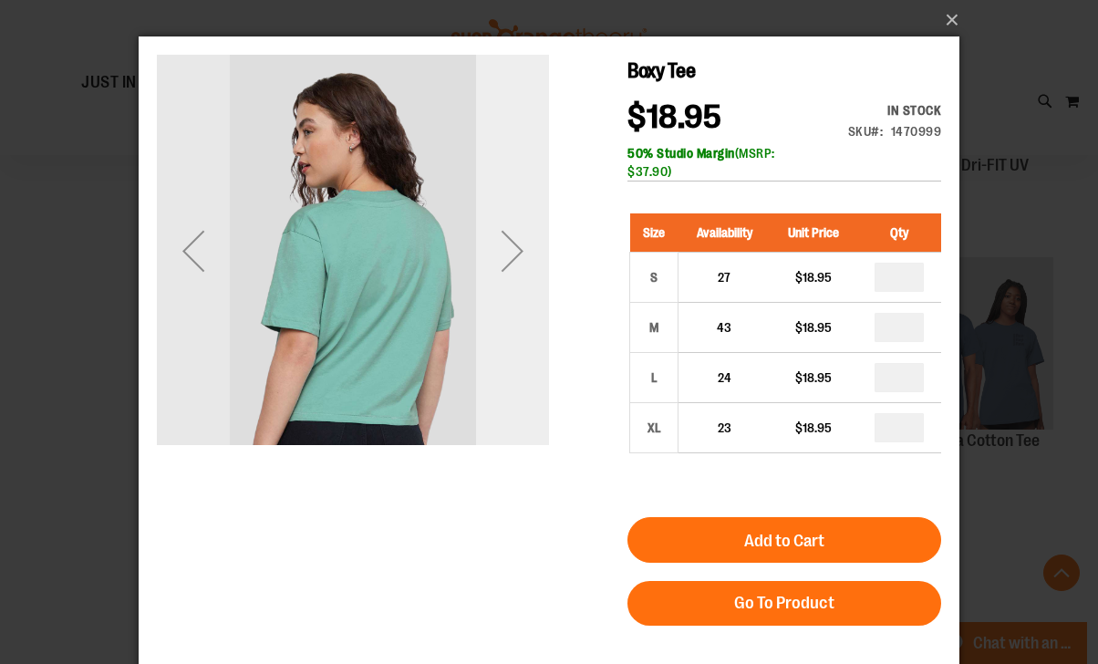
click at [516, 263] on div "Next" at bounding box center [512, 250] width 73 height 73
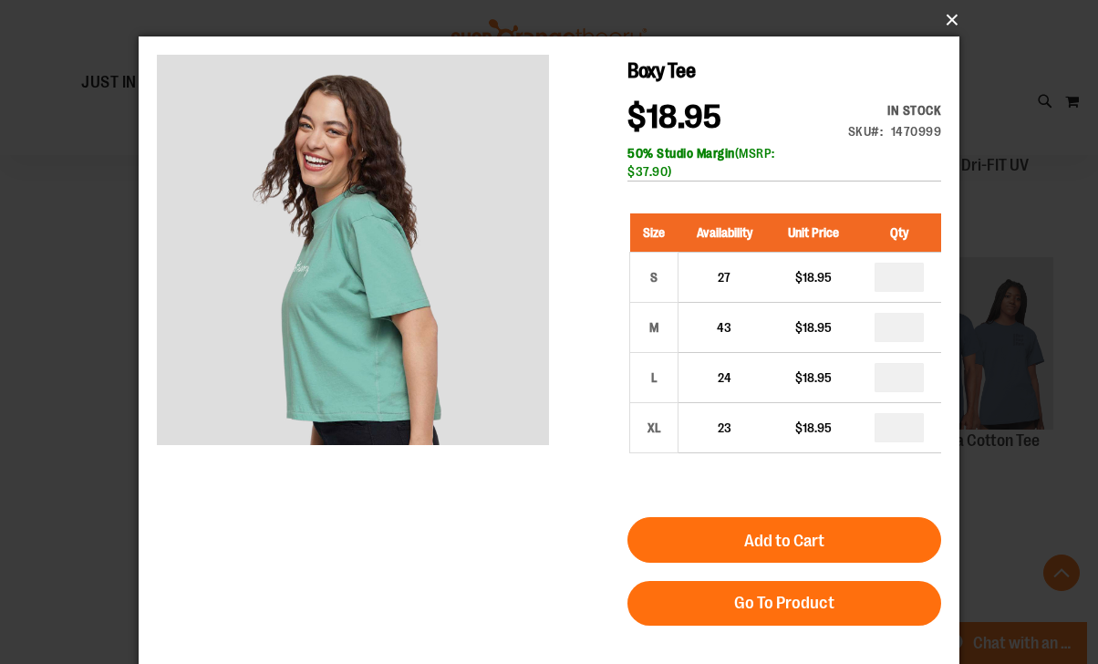
click at [939, 16] on button "×" at bounding box center [554, 20] width 821 height 40
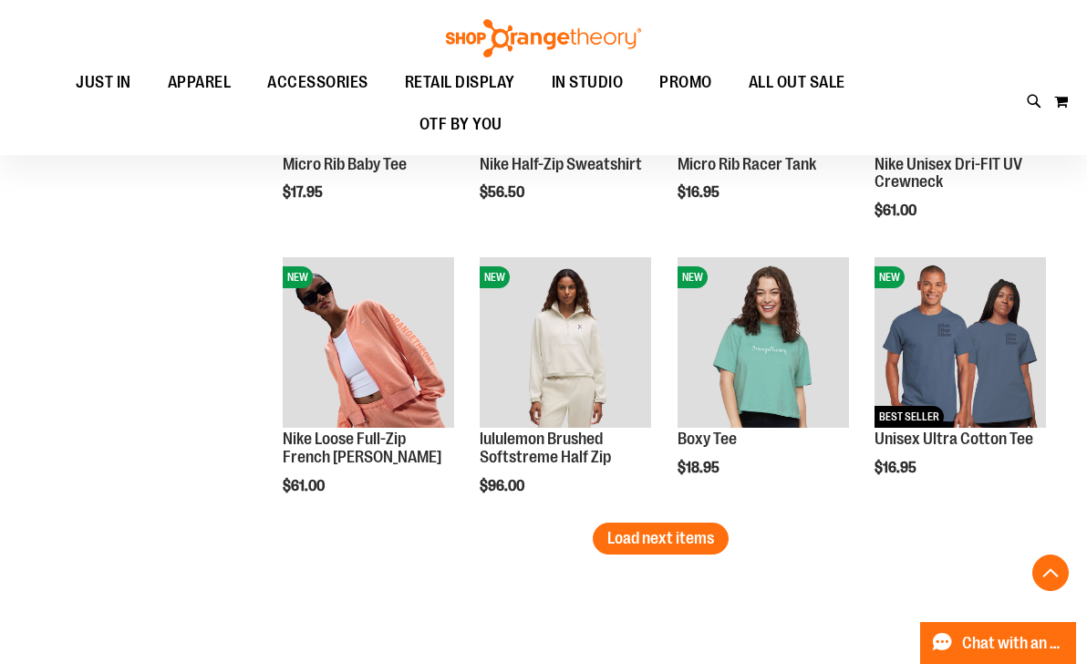
click at [657, 547] on button "Load next items" at bounding box center [661, 539] width 136 height 32
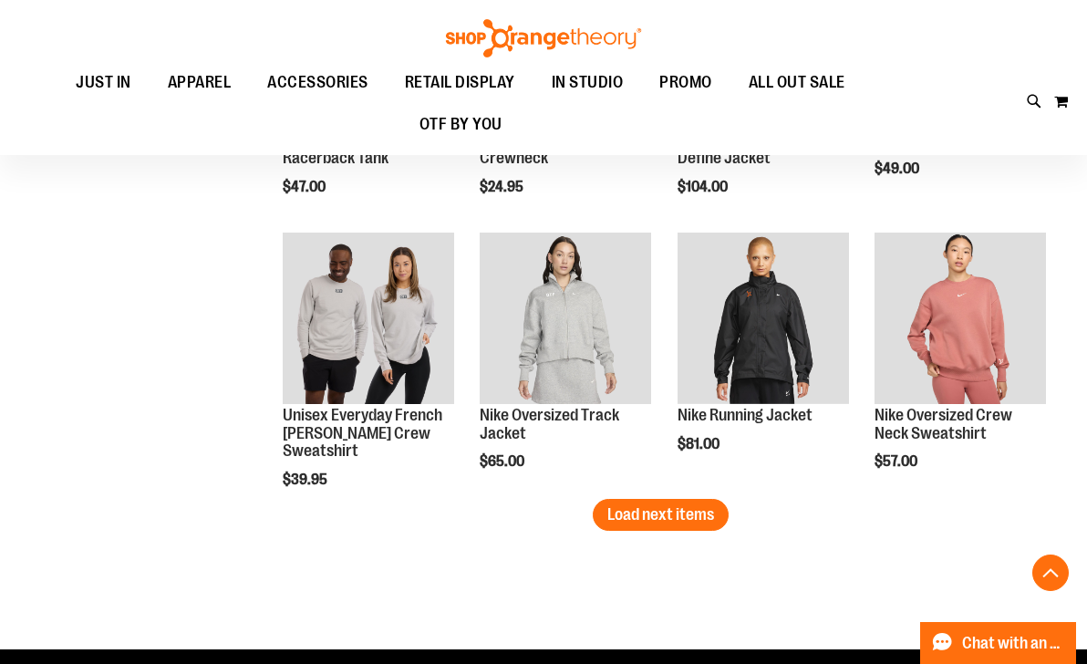
scroll to position [2990, 0]
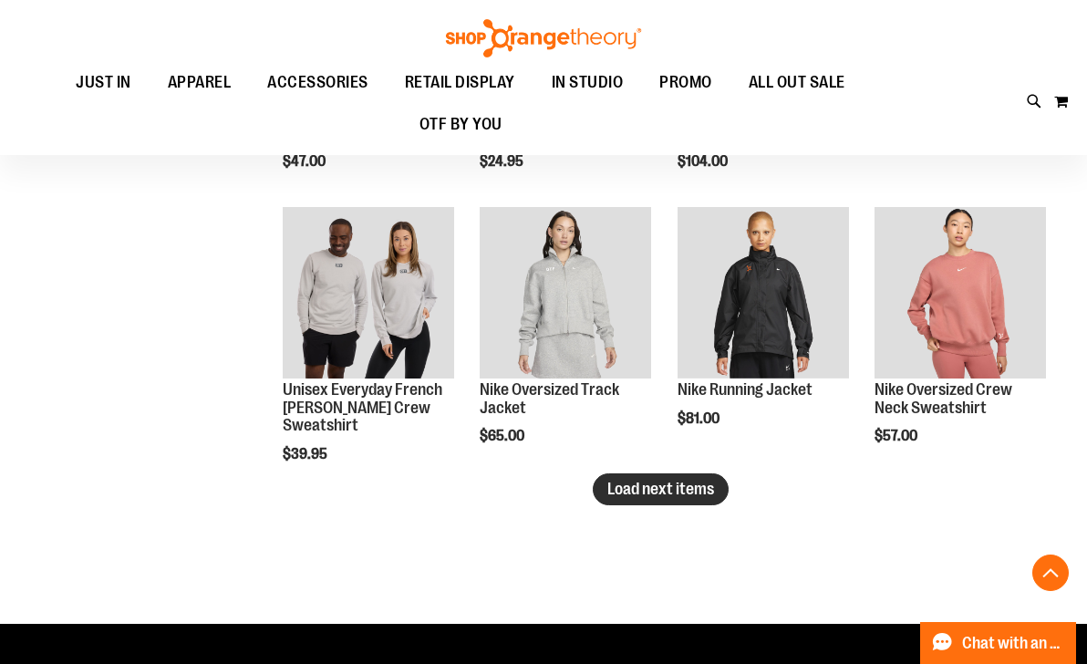
click at [613, 492] on span "Load next items" at bounding box center [660, 489] width 107 height 18
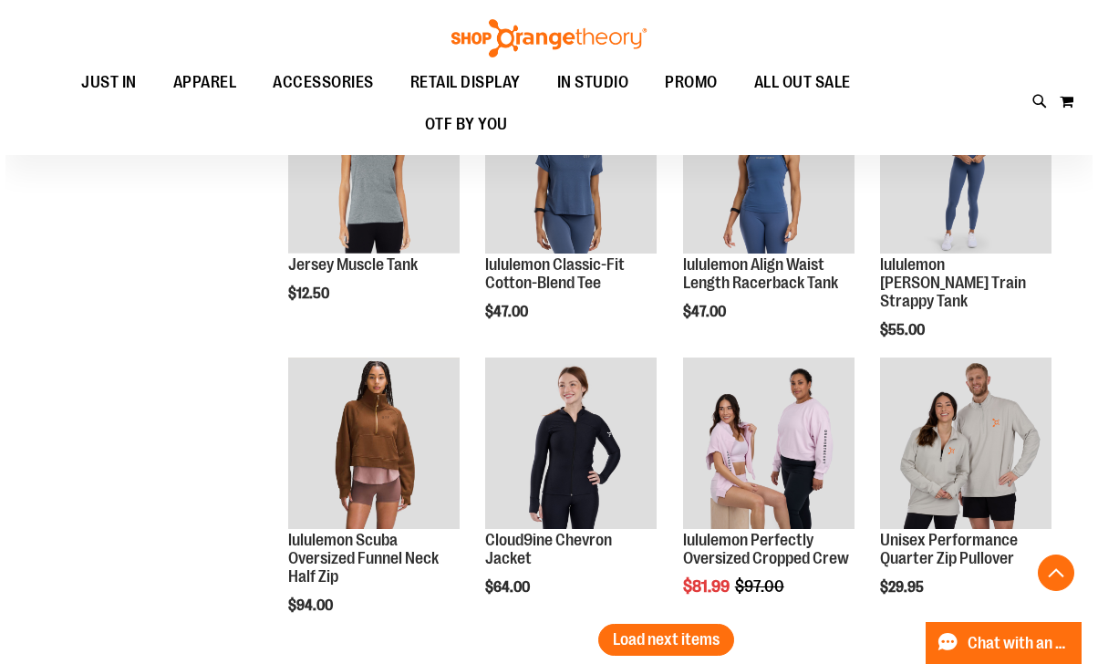
scroll to position [3793, 0]
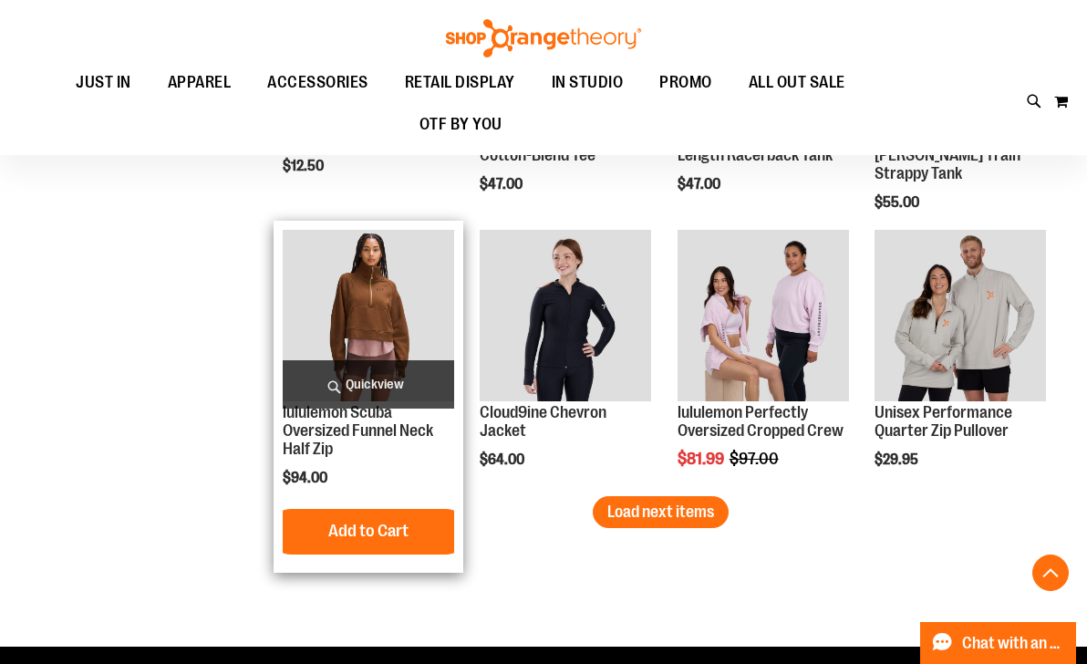
click at [375, 383] on span "Quickview" at bounding box center [368, 384] width 171 height 48
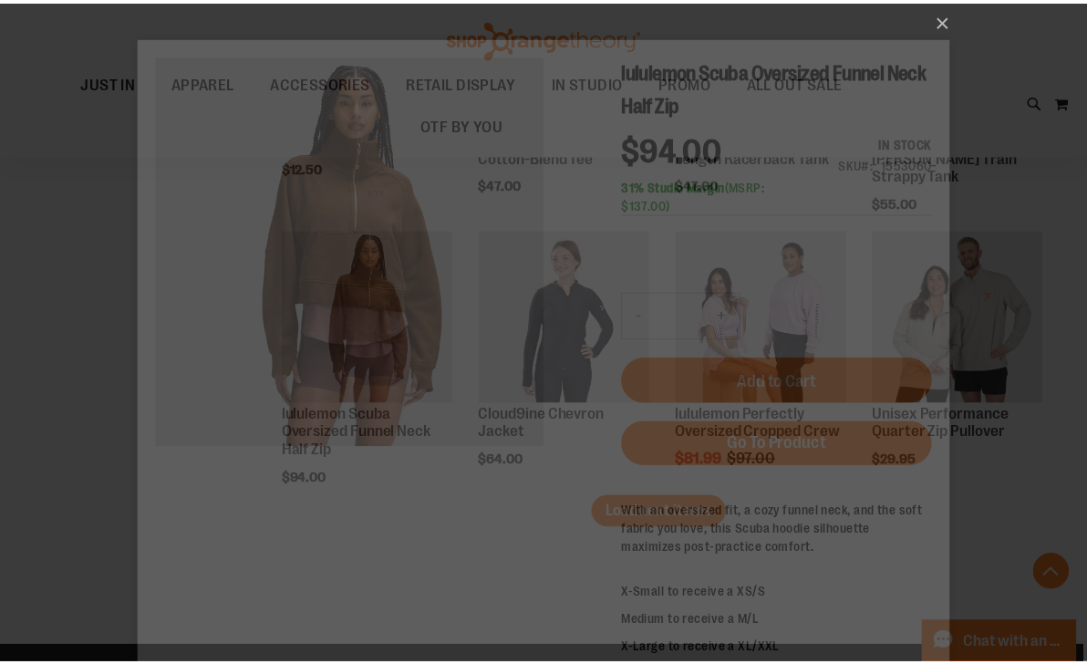
scroll to position [0, 0]
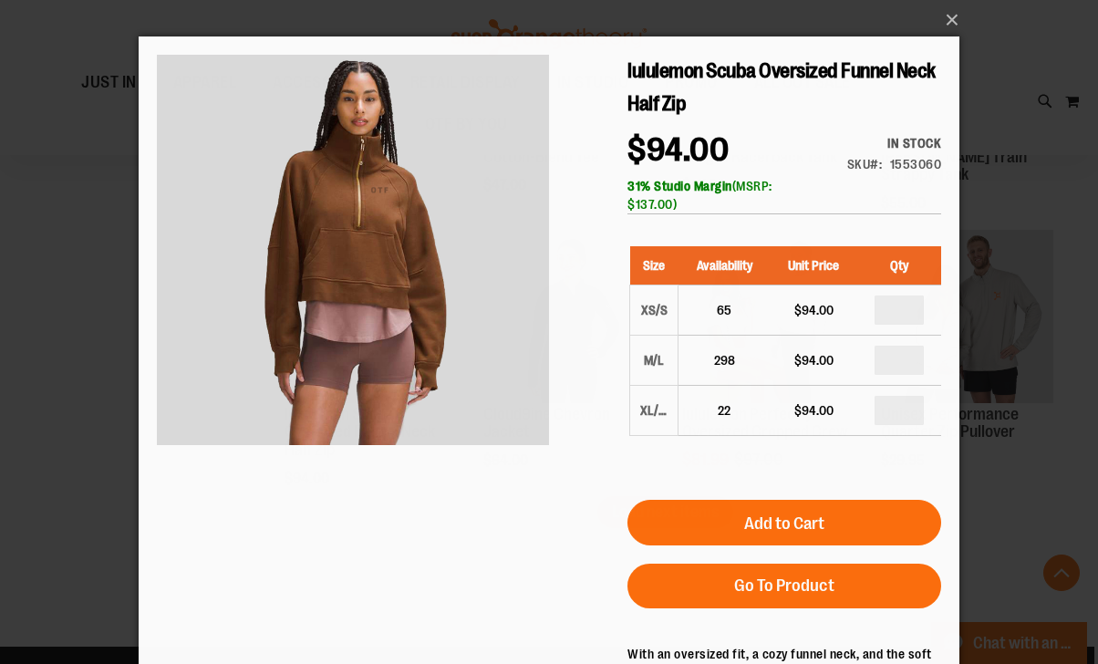
click at [27, 265] on div "×" at bounding box center [549, 332] width 1098 height 664
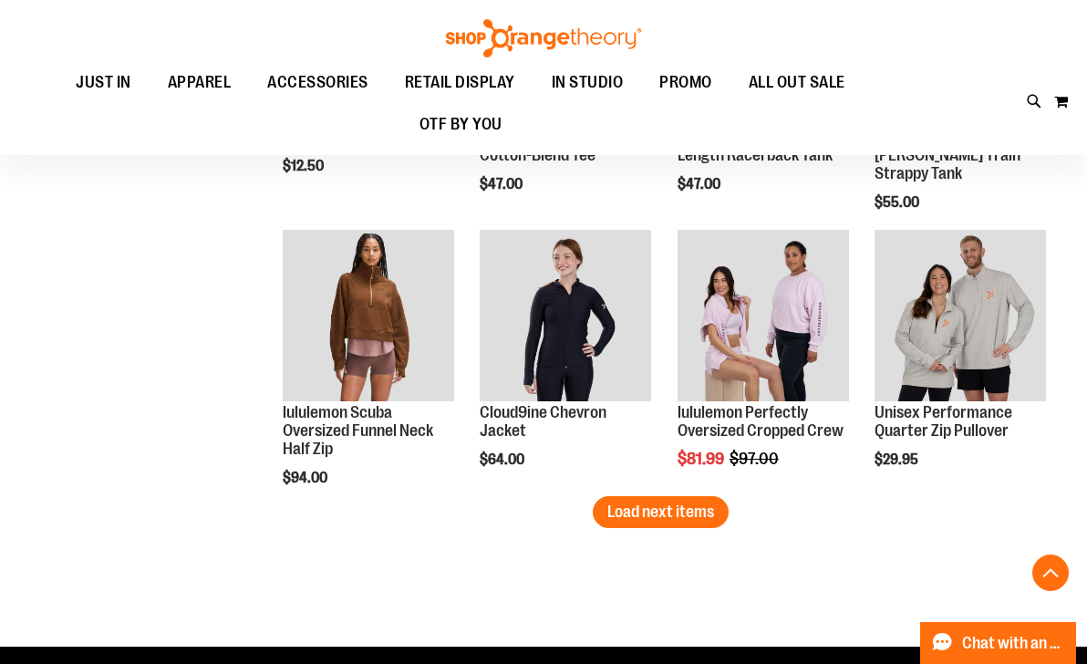
click at [701, 525] on button "Load next items" at bounding box center [661, 512] width 136 height 32
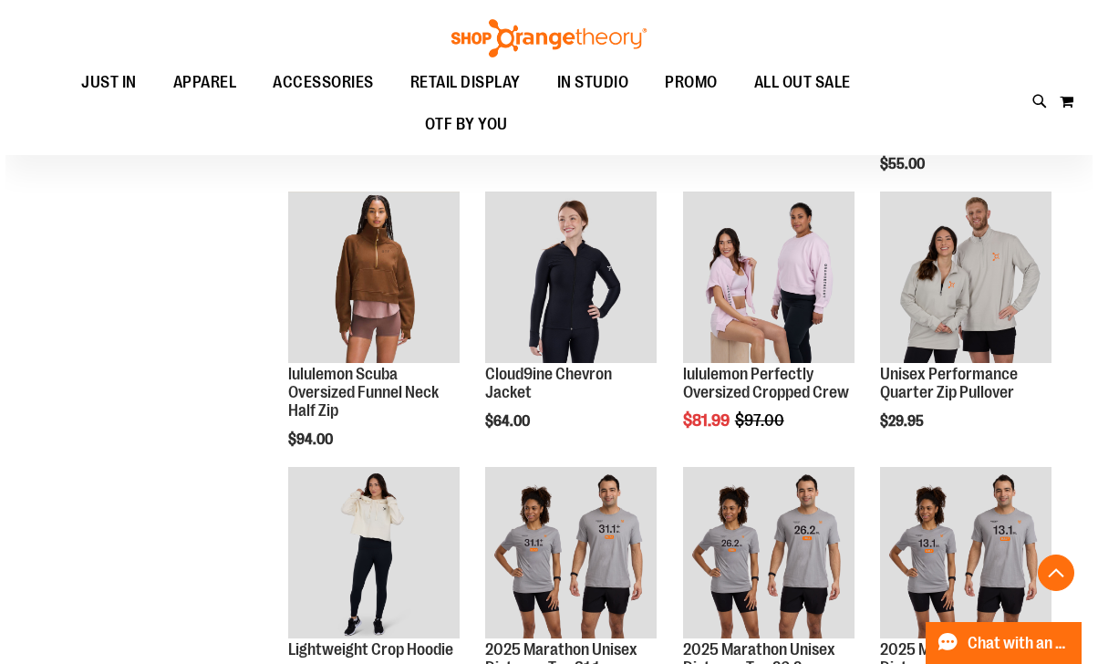
scroll to position [4012, 0]
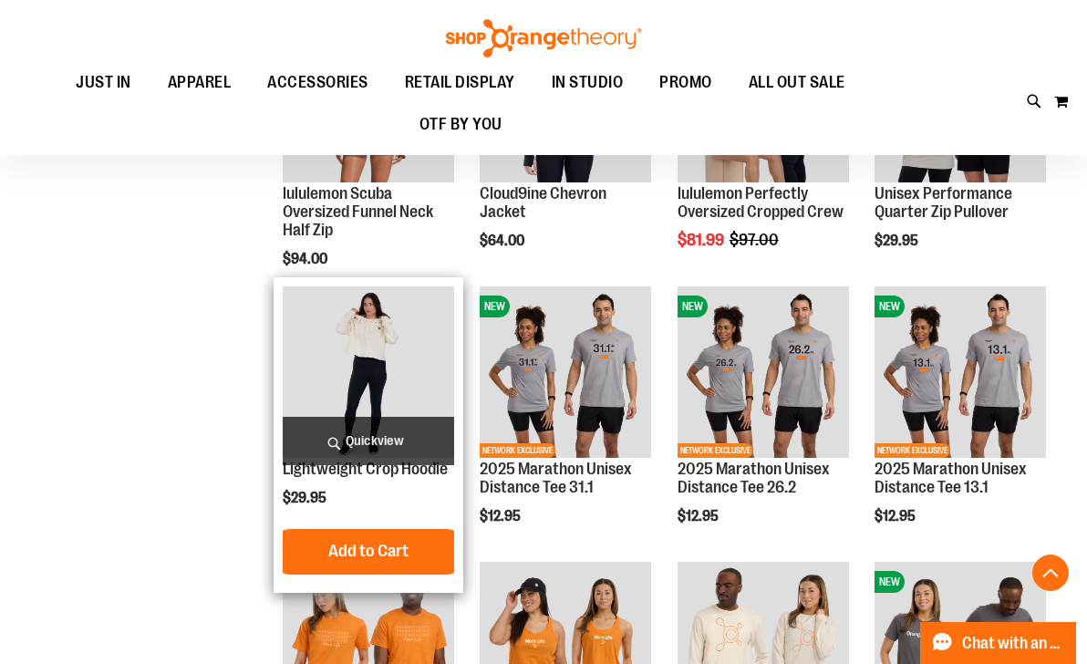
click at [350, 442] on span "Quickview" at bounding box center [368, 441] width 171 height 48
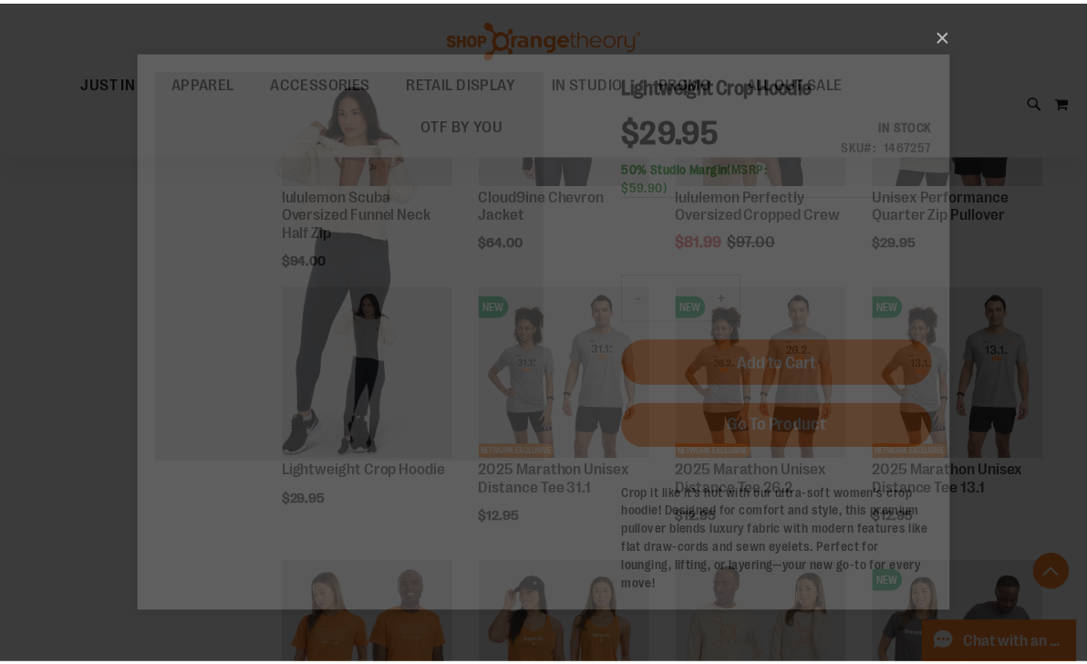
scroll to position [0, 0]
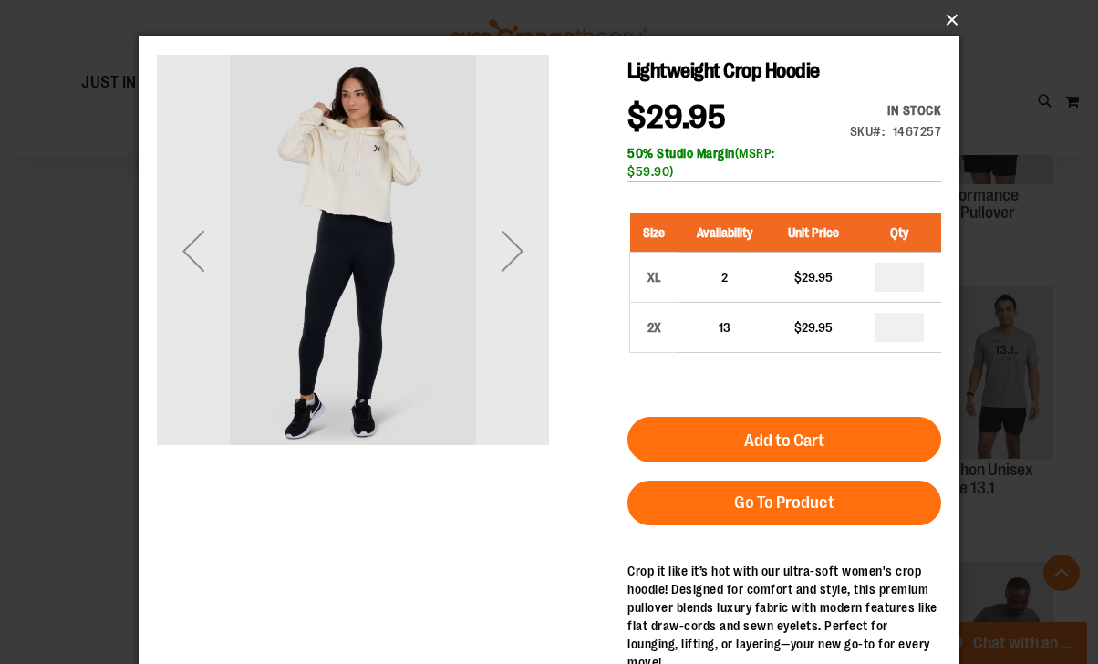
click at [952, 16] on button "×" at bounding box center [554, 20] width 821 height 40
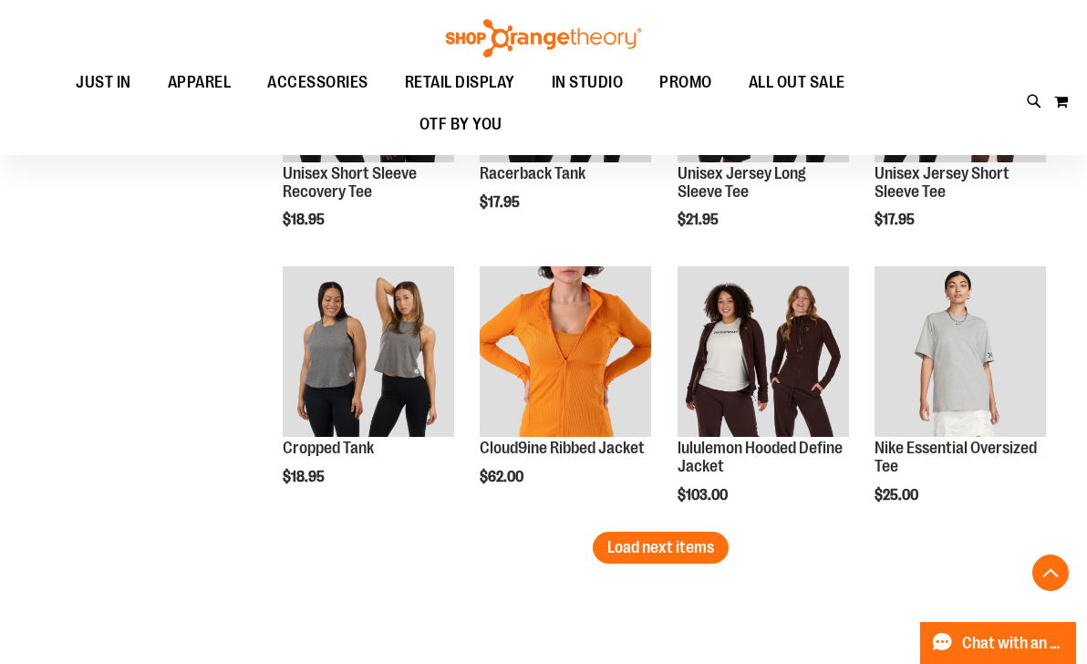
scroll to position [4595, 0]
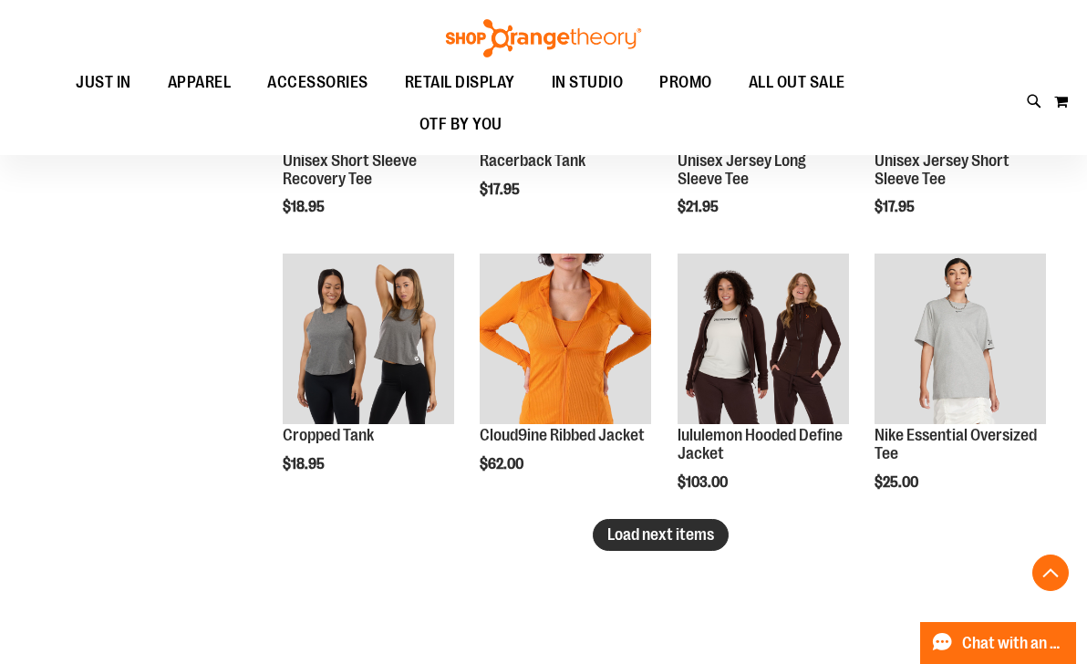
click at [638, 545] on button "Load next items" at bounding box center [661, 535] width 136 height 32
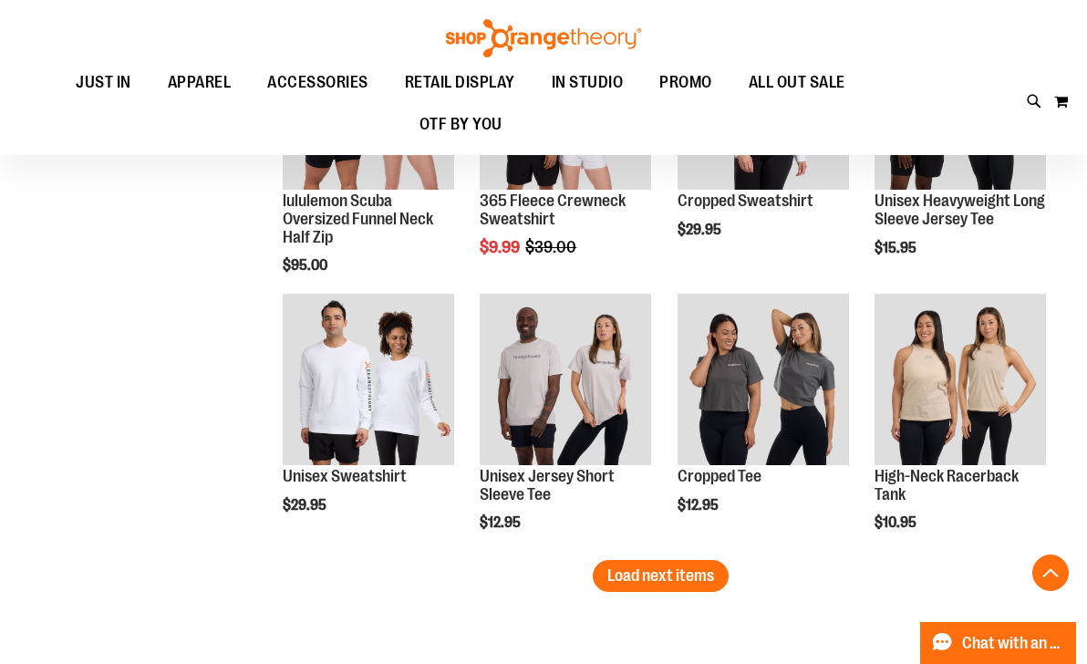
scroll to position [5398, 0]
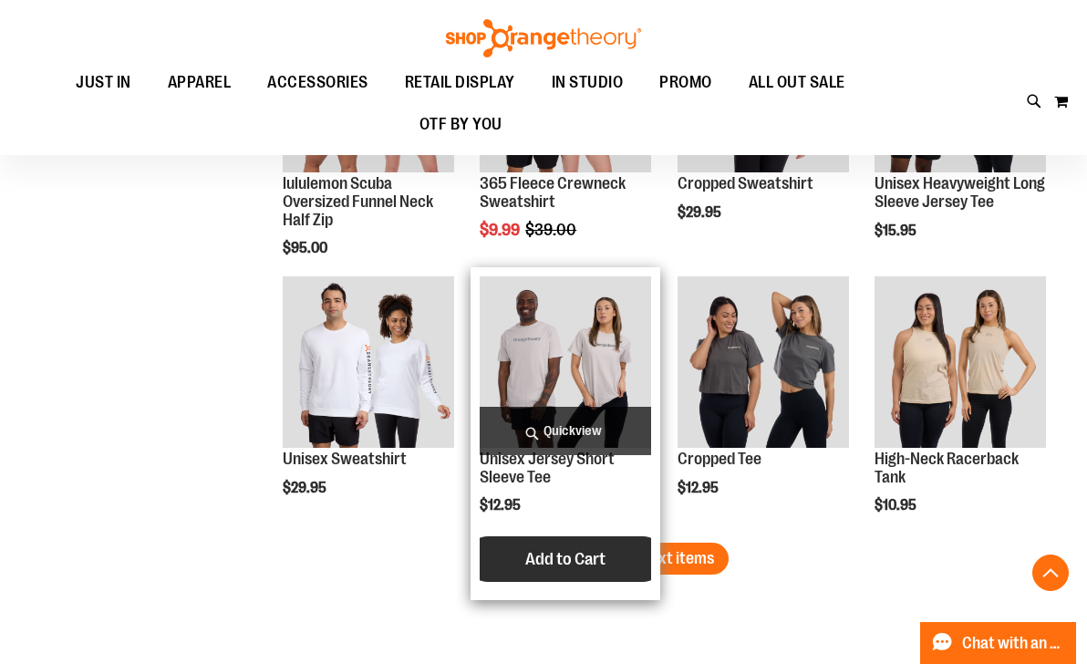
click at [646, 559] on span "Load next items" at bounding box center [660, 558] width 107 height 18
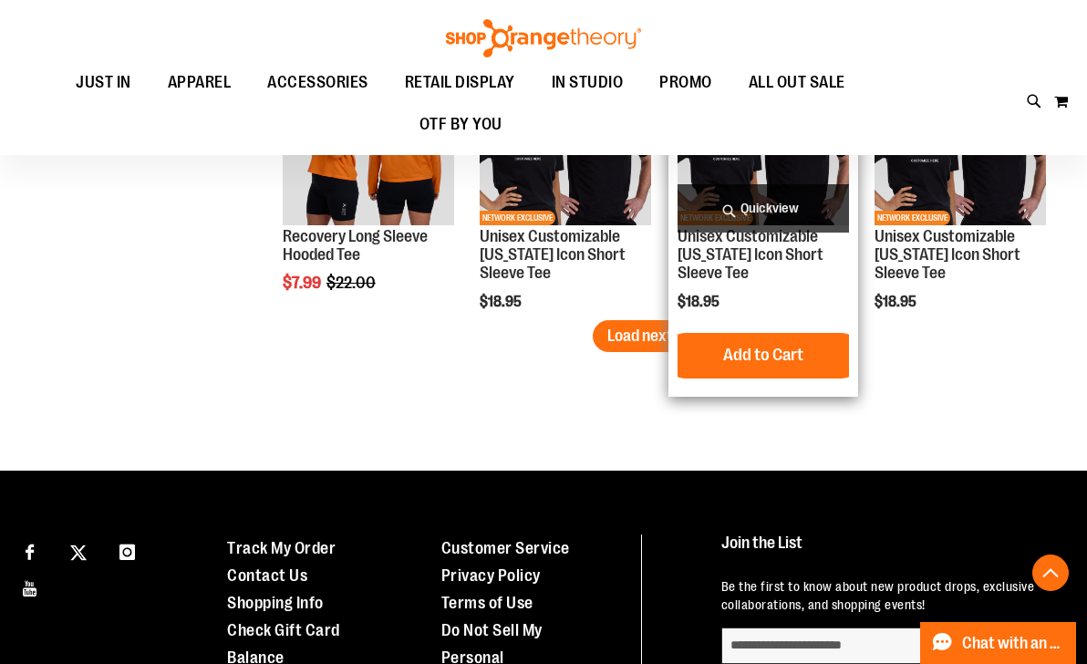
scroll to position [6419, 0]
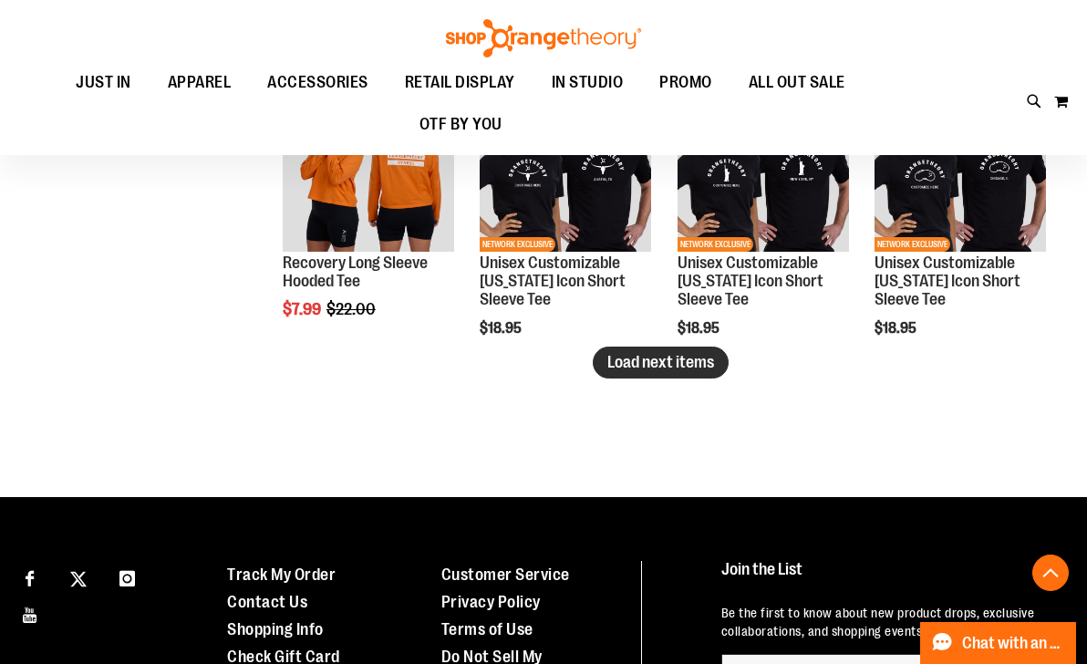
click at [624, 372] on button "Load next items" at bounding box center [661, 363] width 136 height 32
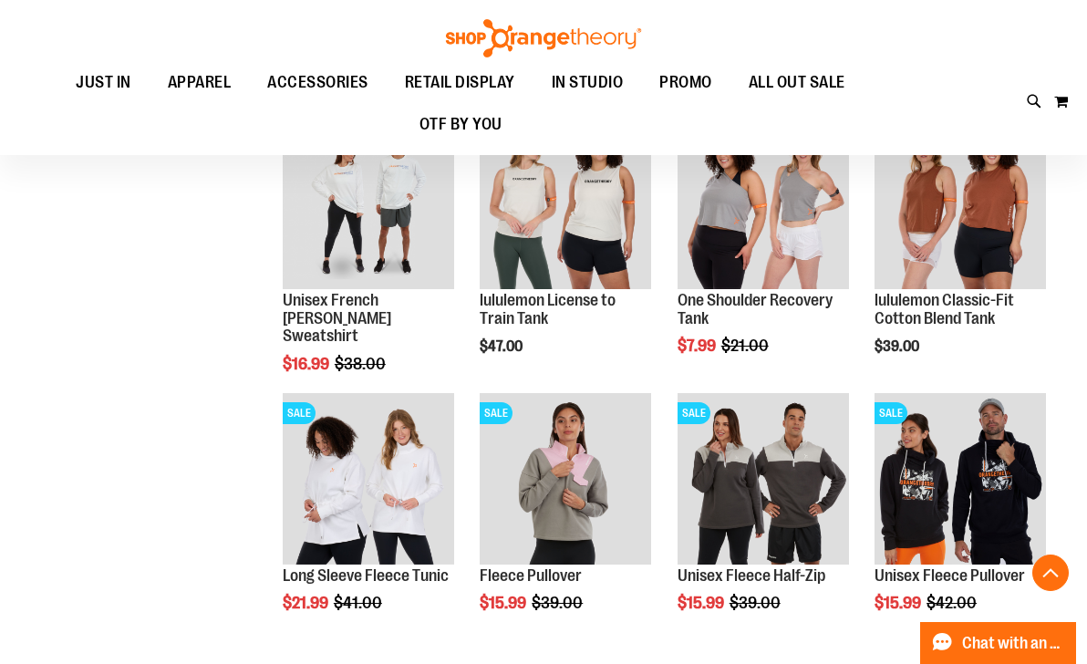
scroll to position [7076, 0]
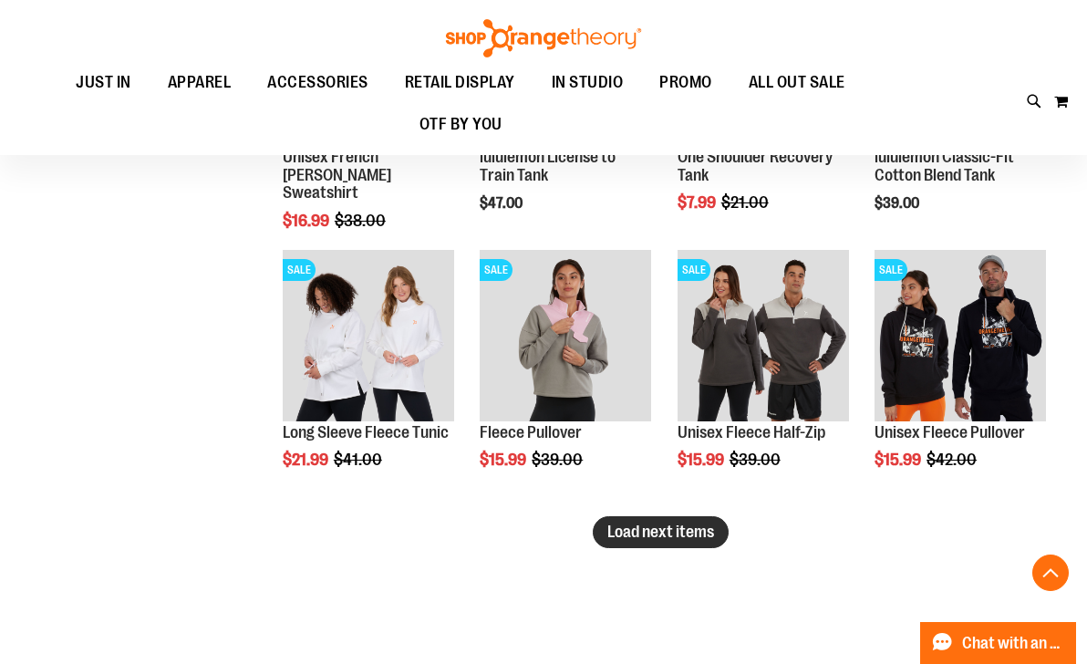
click at [686, 524] on span "Load next items" at bounding box center [660, 532] width 107 height 18
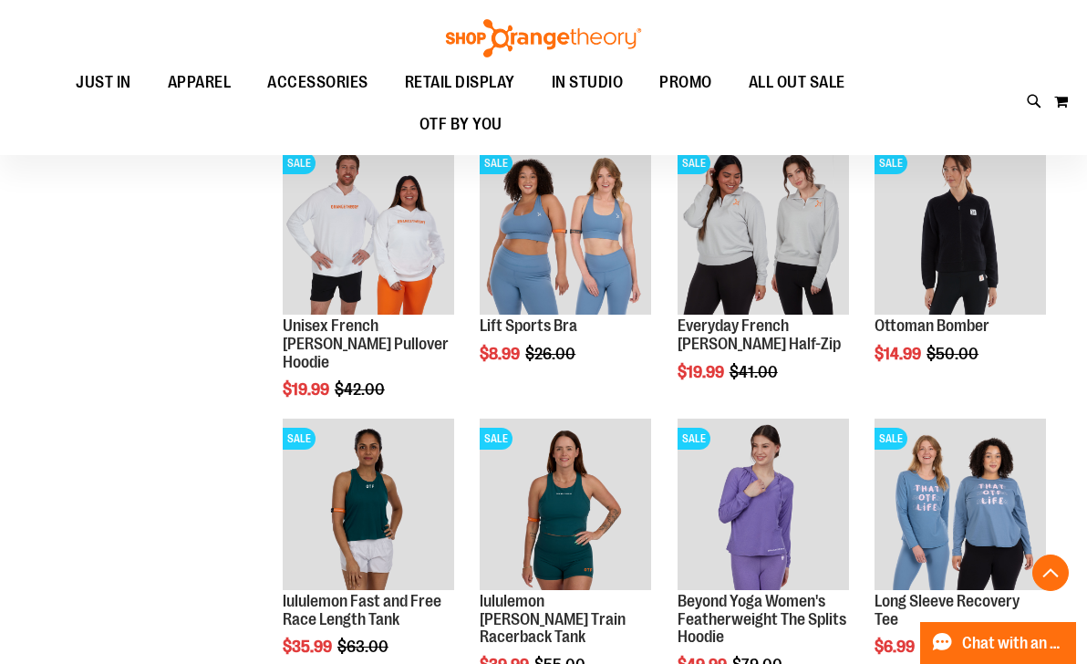
scroll to position [7878, 0]
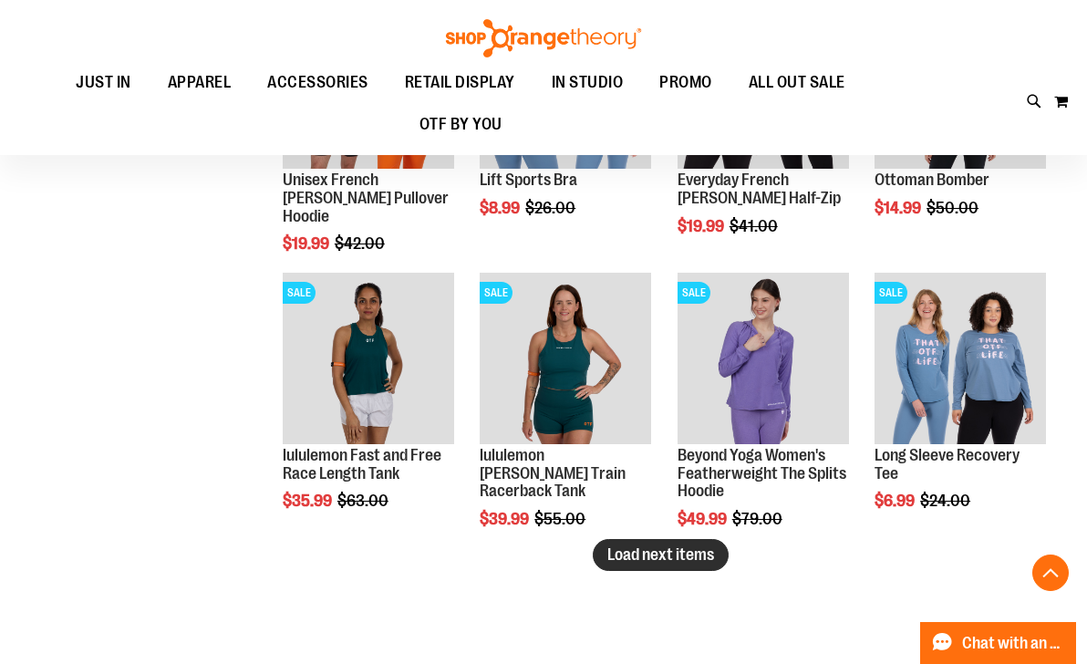
click at [664, 559] on span "Load next items" at bounding box center [660, 554] width 107 height 18
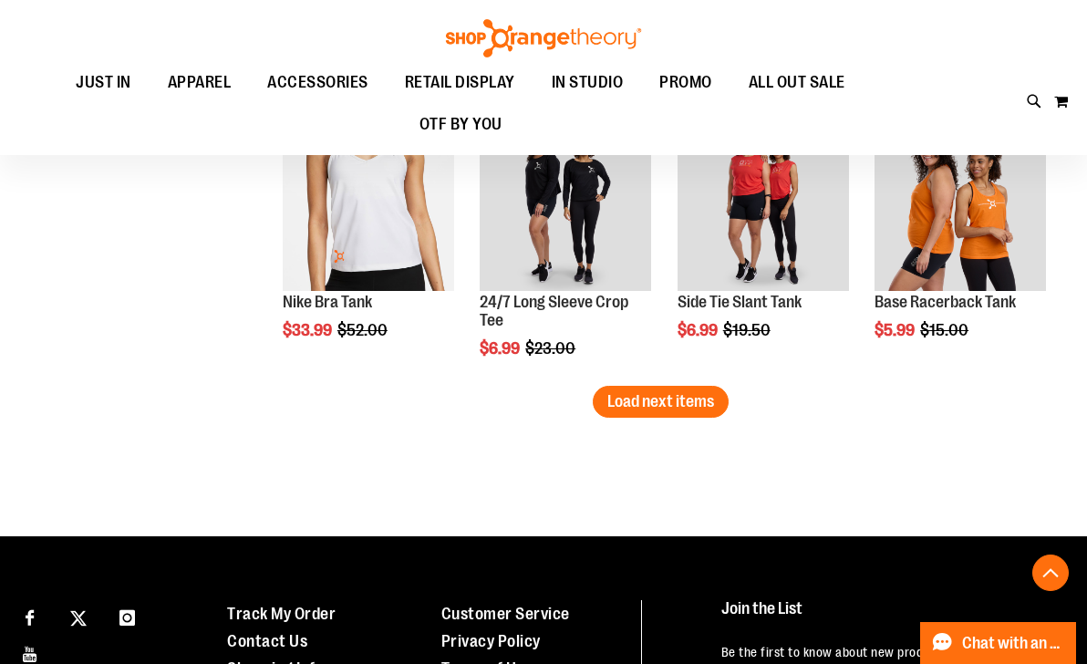
scroll to position [8681, 0]
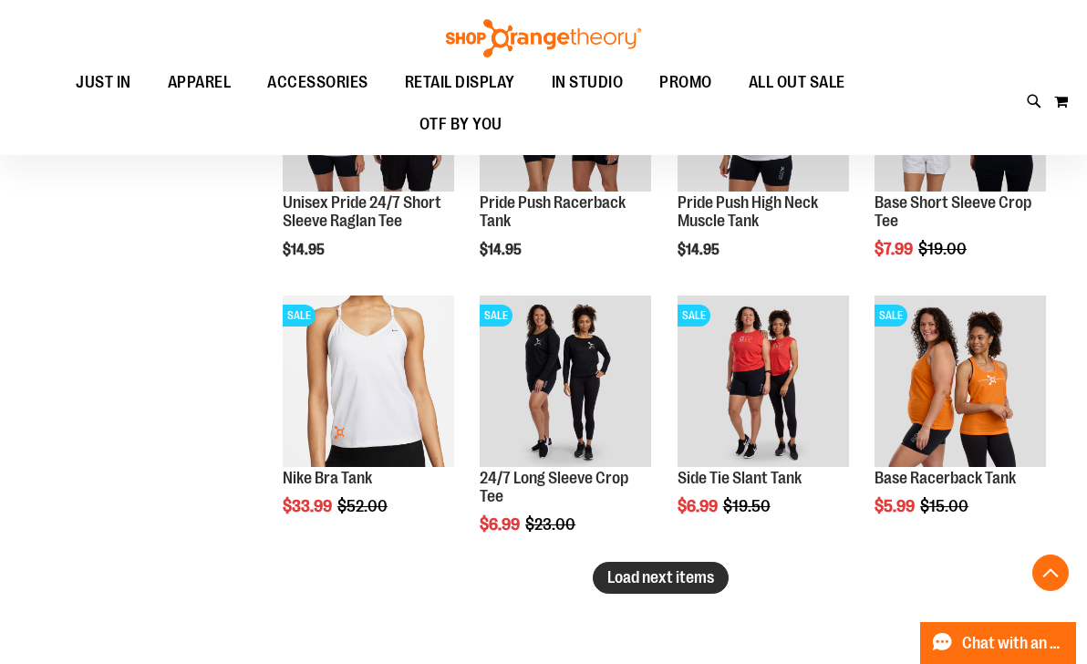
drag, startPoint x: 678, startPoint y: 580, endPoint x: 689, endPoint y: 575, distance: 13.1
click at [678, 580] on span "Load next items" at bounding box center [660, 577] width 107 height 18
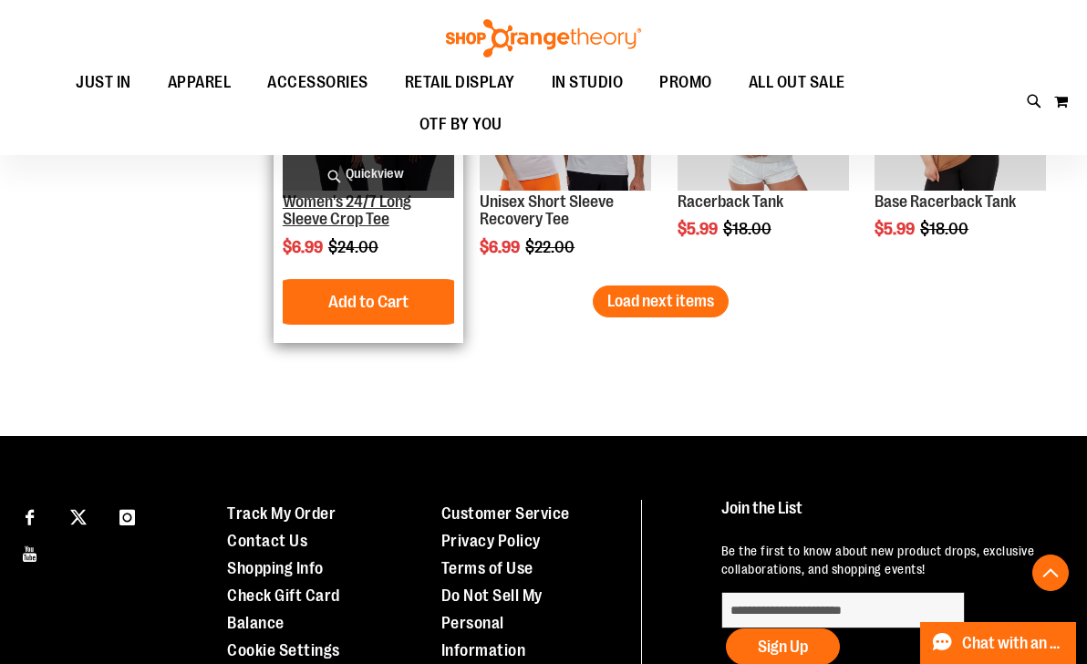
scroll to position [9784, 0]
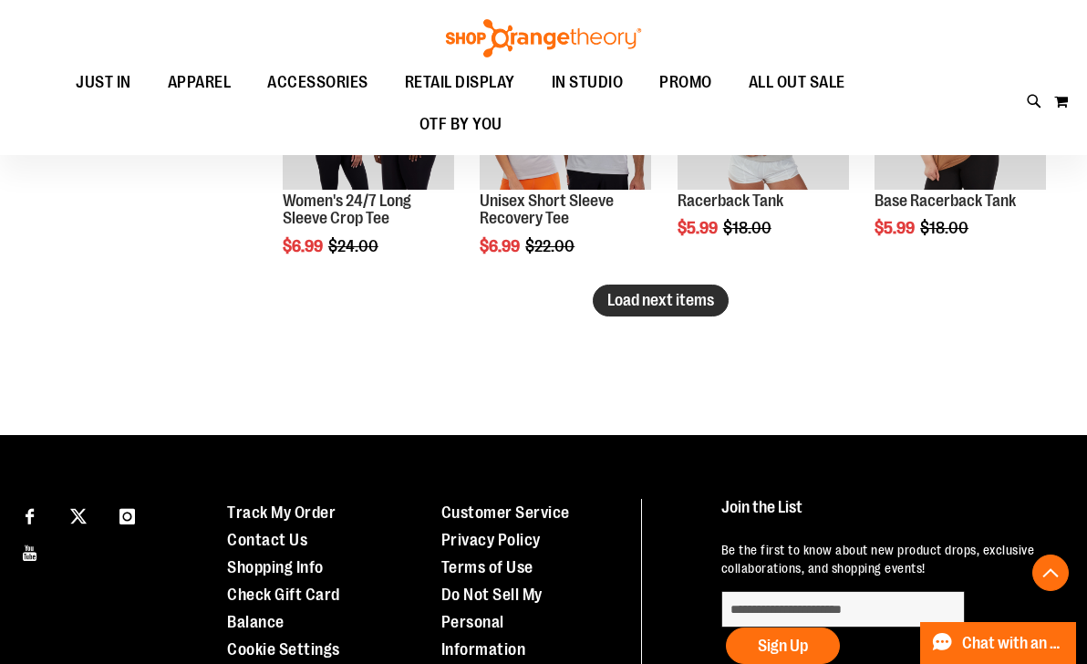
click at [647, 310] on button "Load next items" at bounding box center [661, 301] width 136 height 32
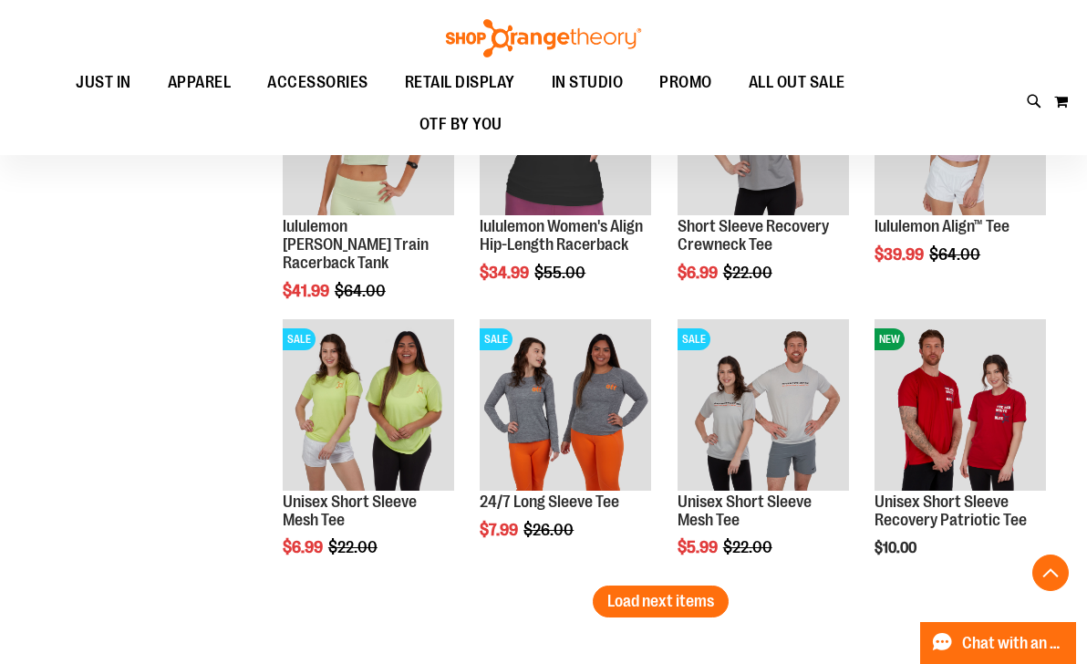
scroll to position [10441, 0]
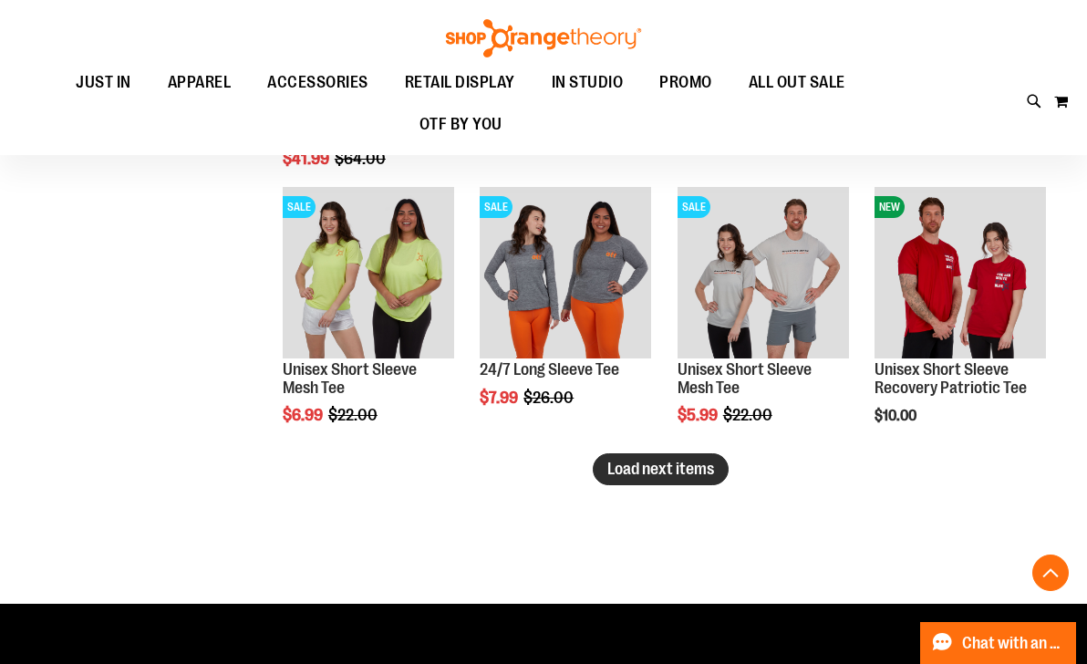
click at [646, 471] on span "Load next items" at bounding box center [660, 469] width 107 height 18
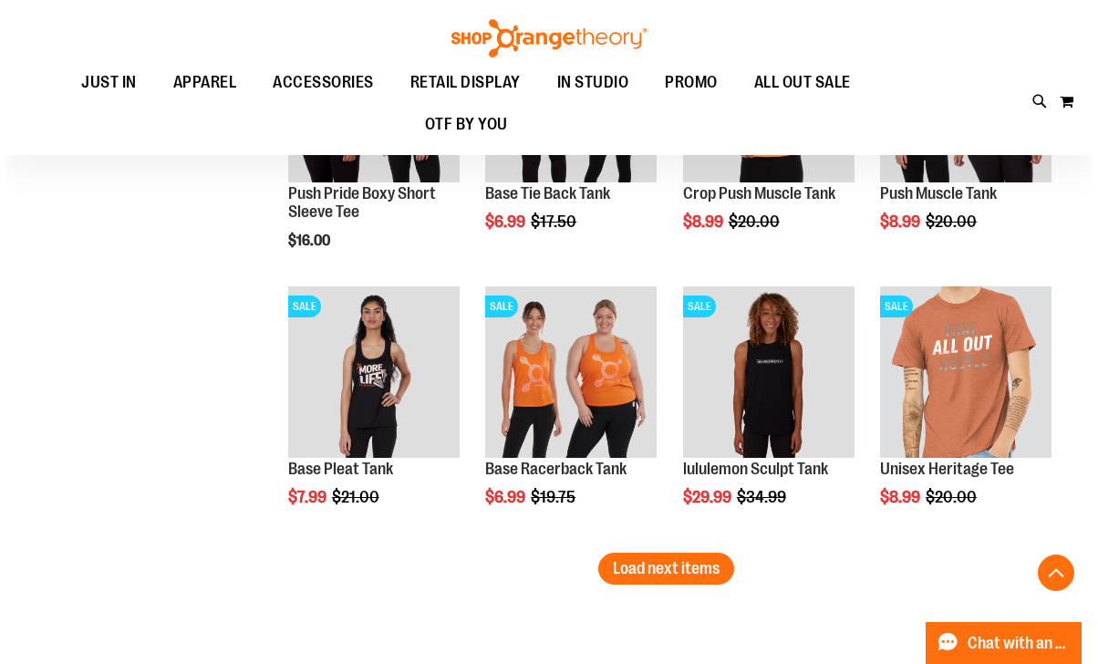
scroll to position [11170, 0]
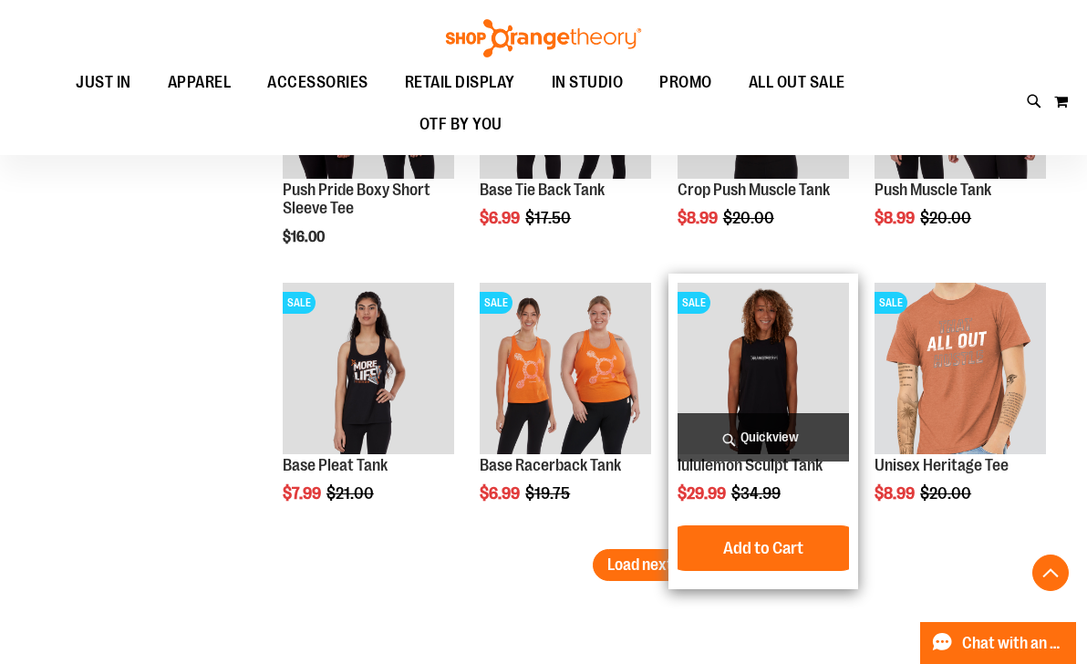
click at [740, 445] on span "Quickview" at bounding box center [763, 437] width 171 height 48
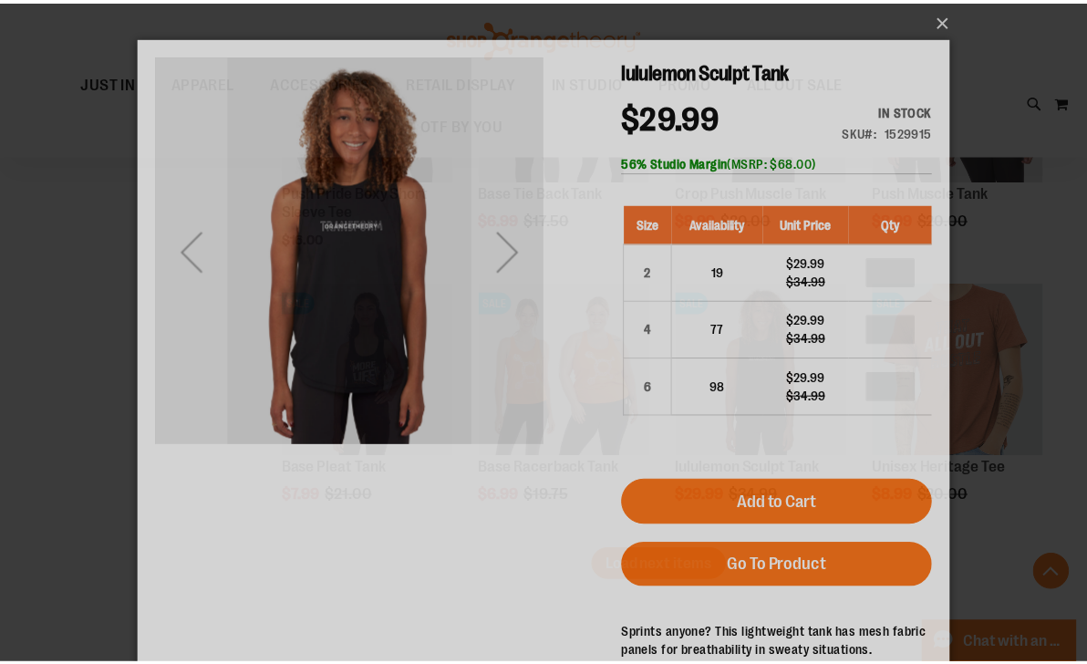
scroll to position [0, 0]
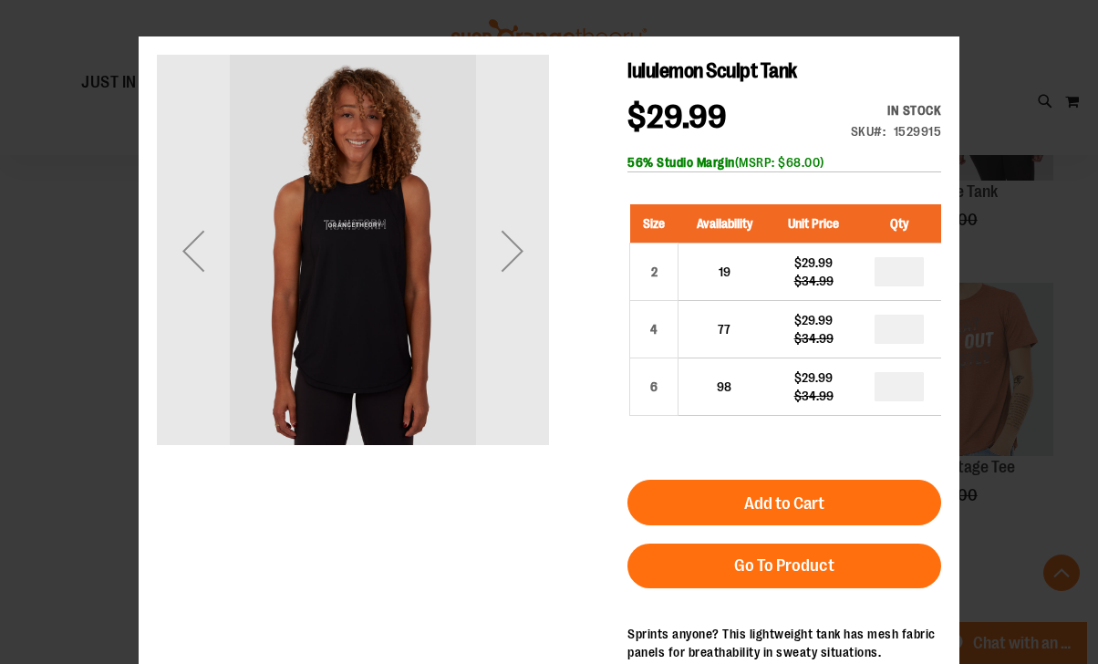
click at [80, 407] on div "×" at bounding box center [549, 332] width 1098 height 664
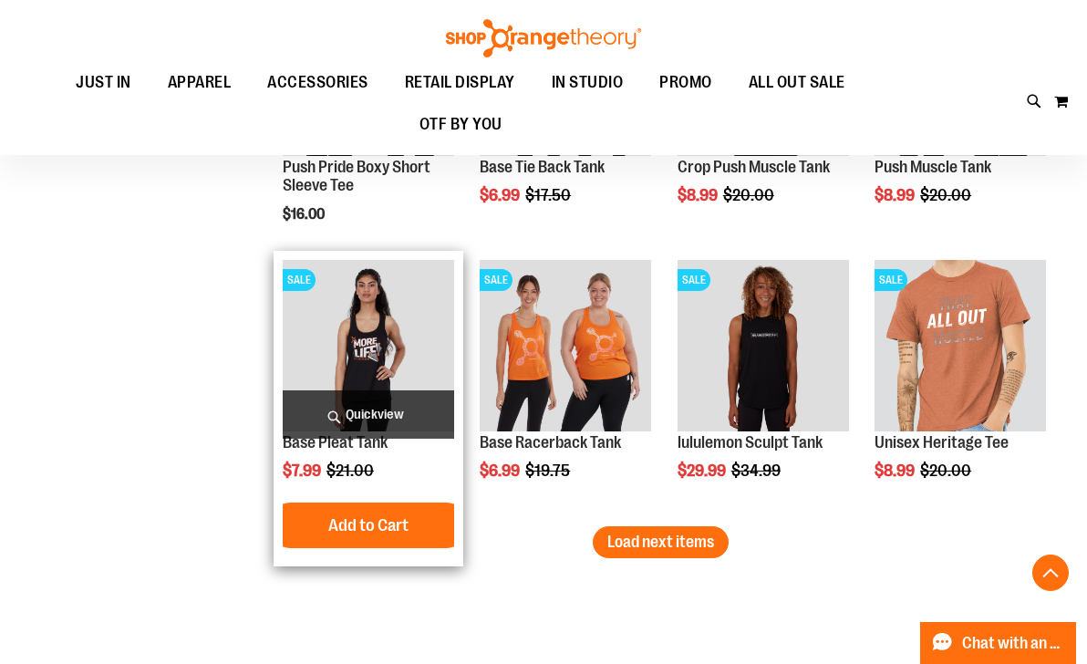
scroll to position [11389, 0]
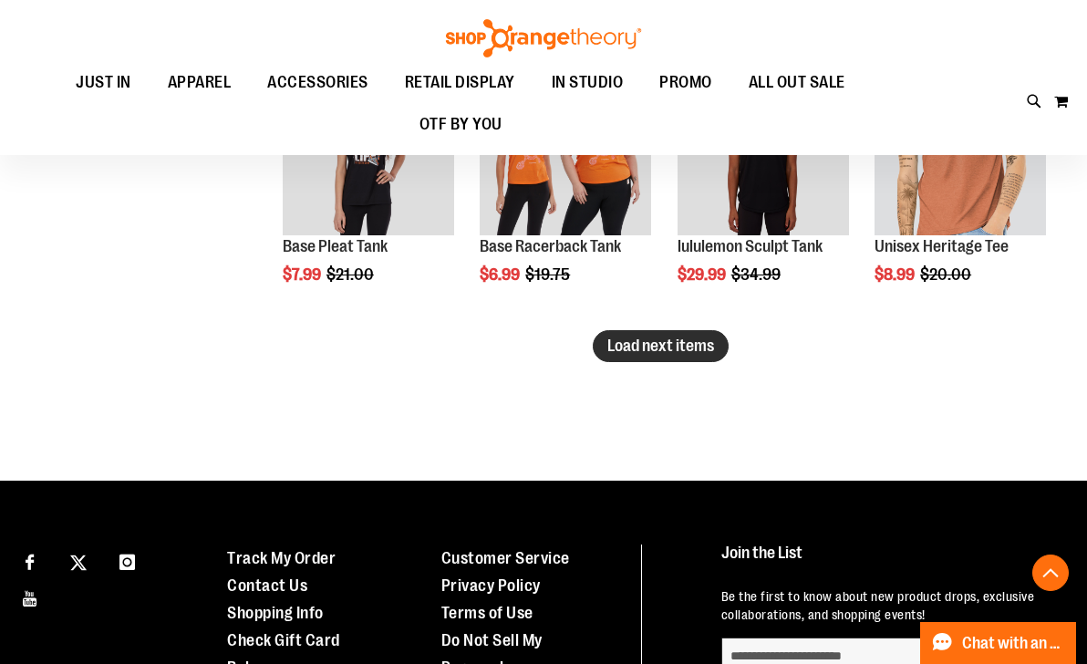
click at [627, 354] on button "Load next items" at bounding box center [661, 346] width 136 height 32
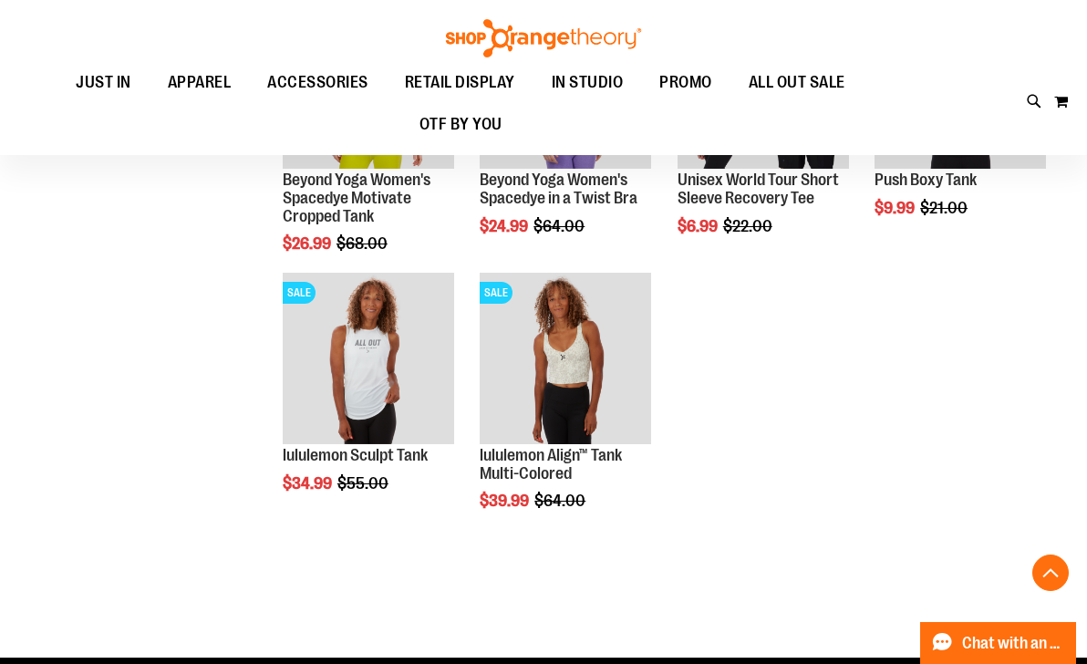
scroll to position [11754, 0]
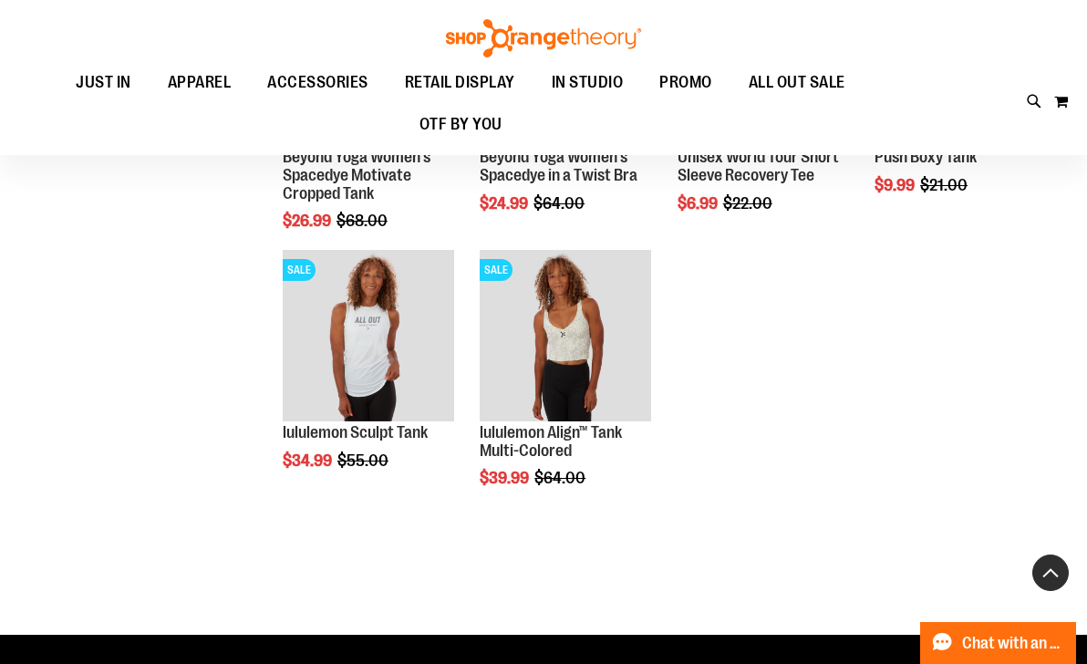
click at [1058, 569] on button "Back To Top" at bounding box center [1050, 572] width 36 height 36
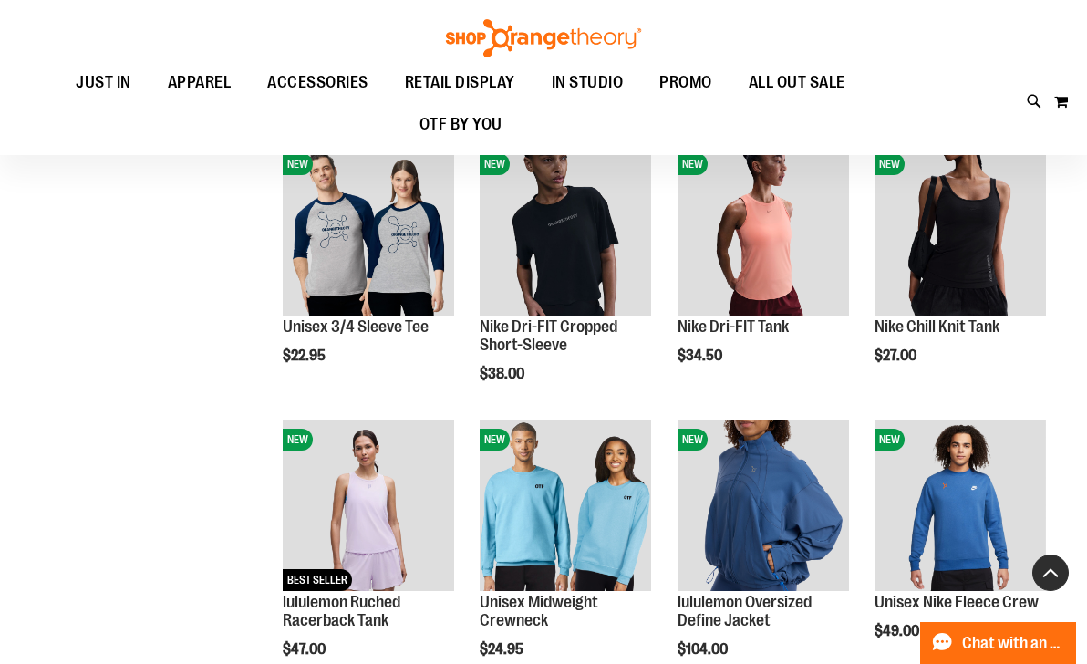
scroll to position [216, 0]
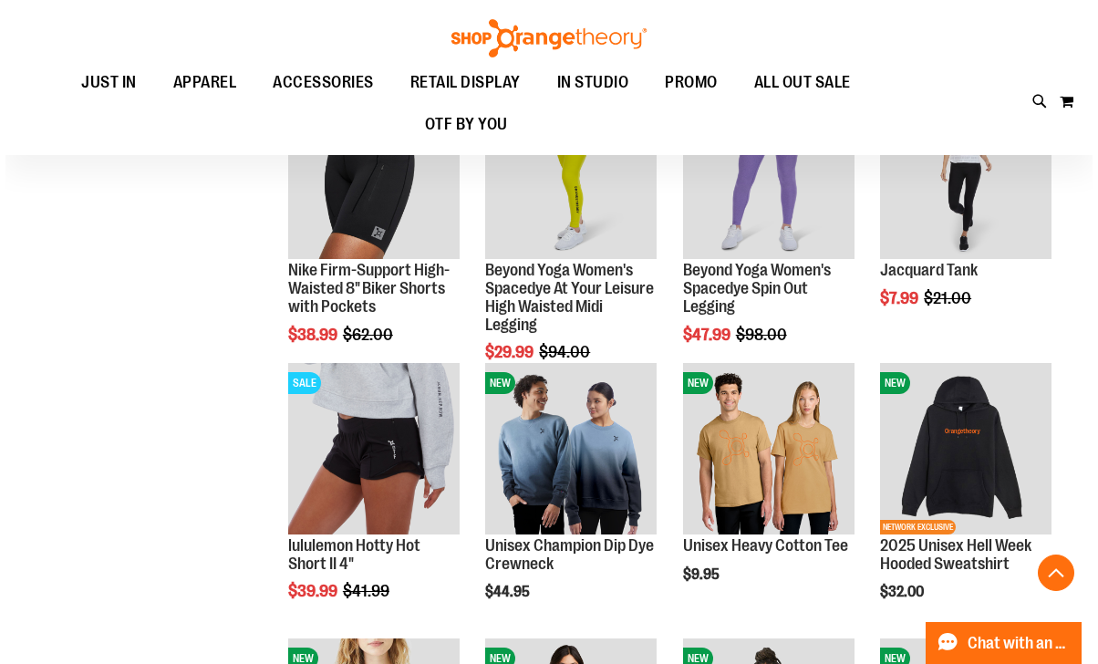
scroll to position [1531, 0]
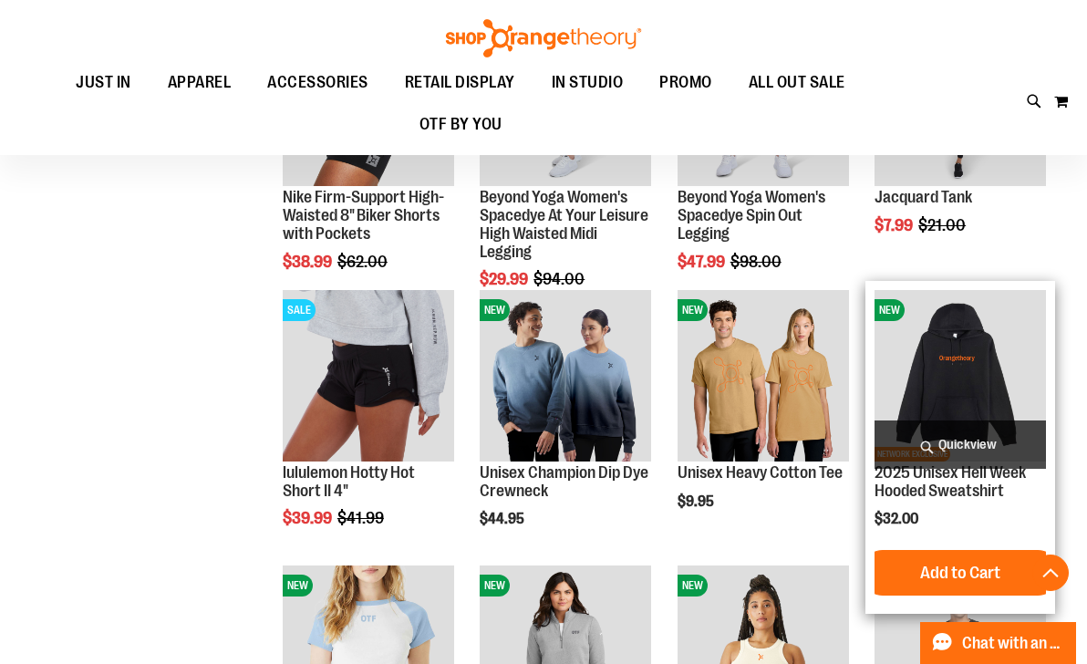
click at [948, 436] on span "Quickview" at bounding box center [960, 444] width 171 height 48
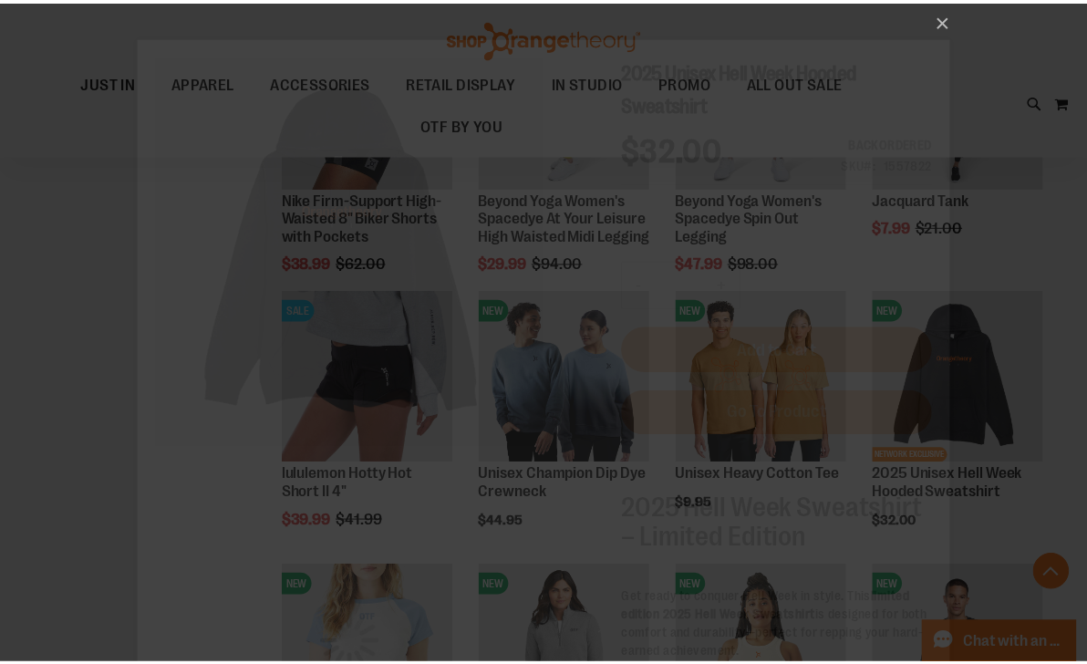
scroll to position [0, 0]
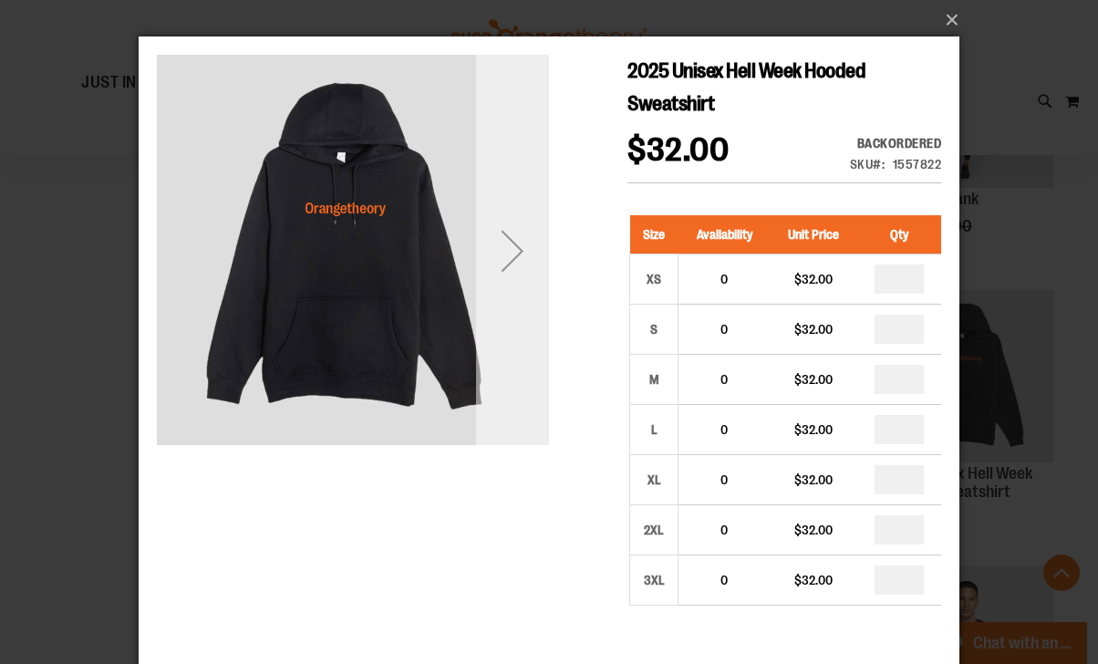
click at [547, 245] on div "Next" at bounding box center [512, 250] width 73 height 73
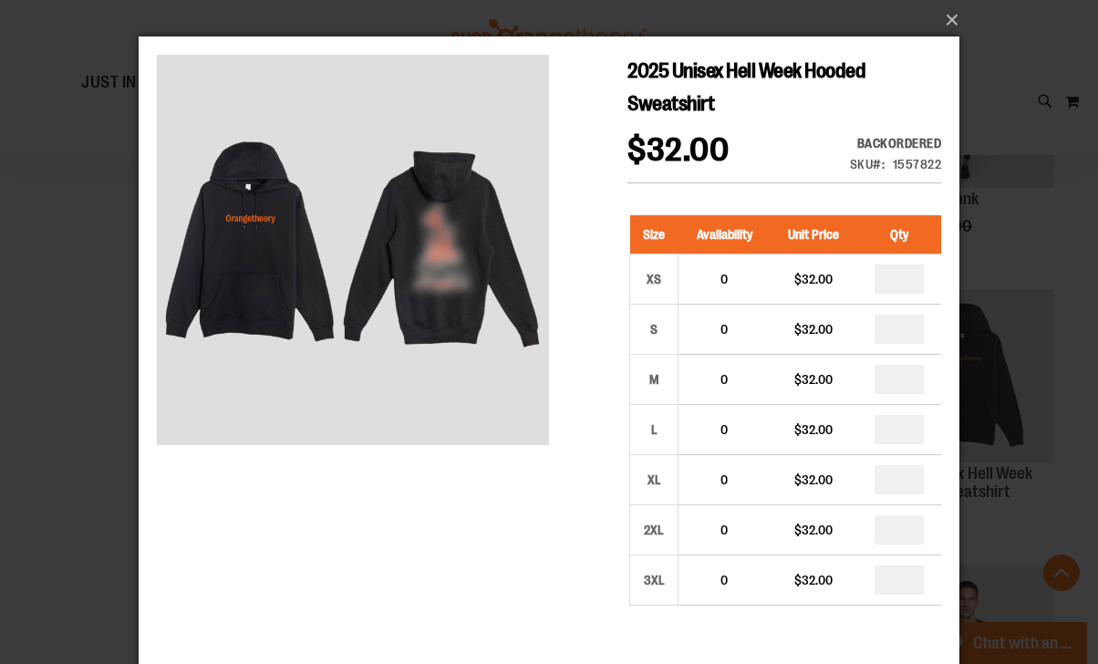
click at [1058, 215] on div "×" at bounding box center [549, 332] width 1098 height 664
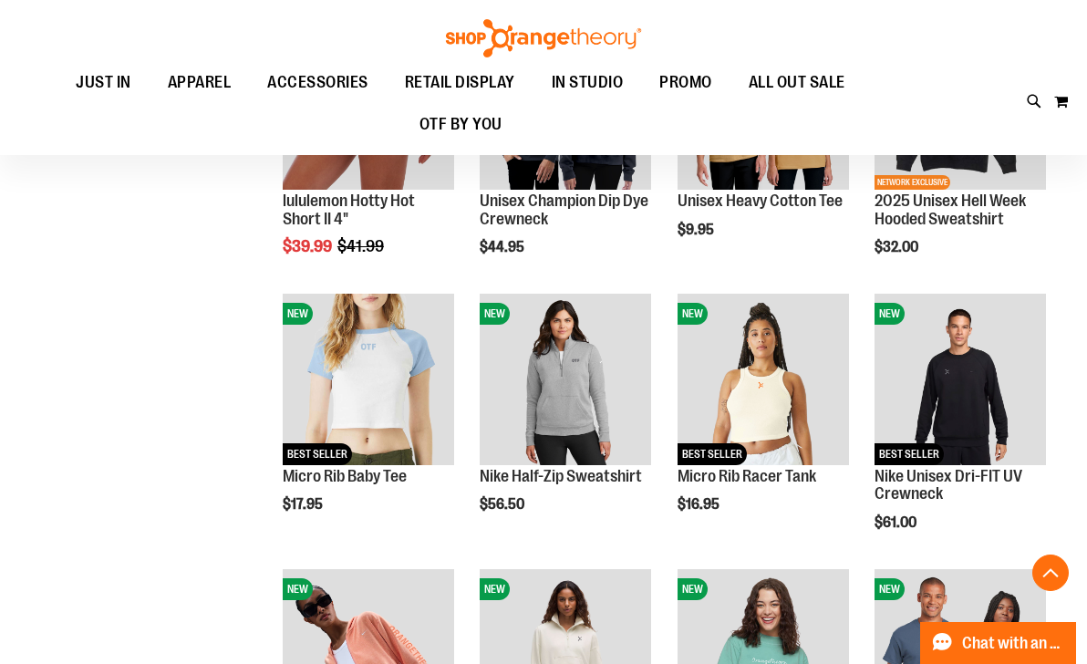
scroll to position [2188, 0]
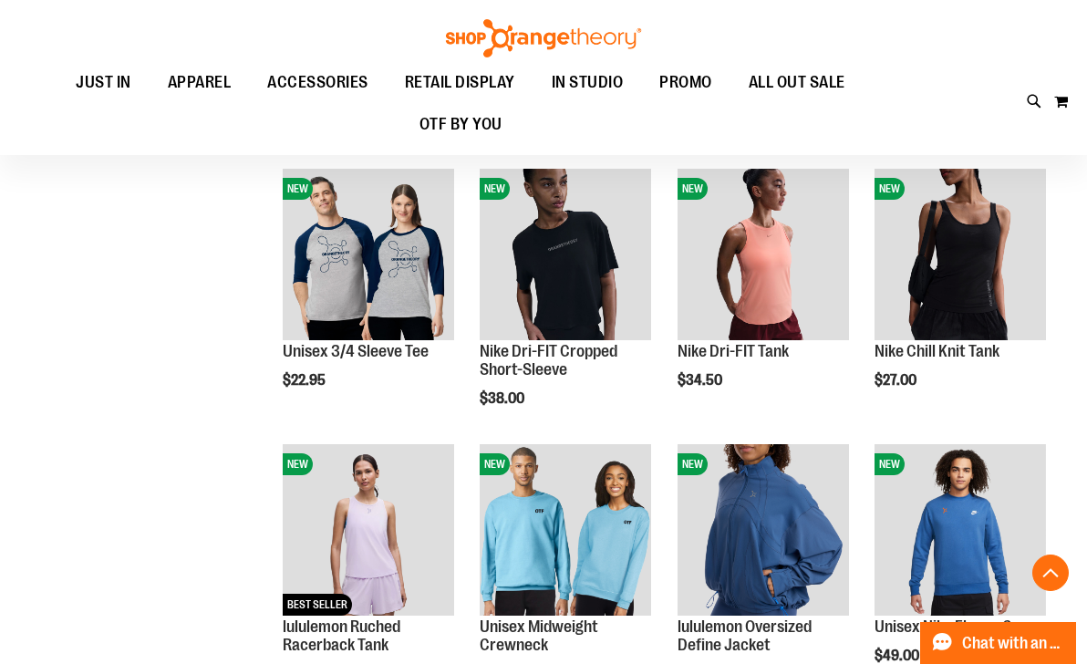
scroll to position [2480, 0]
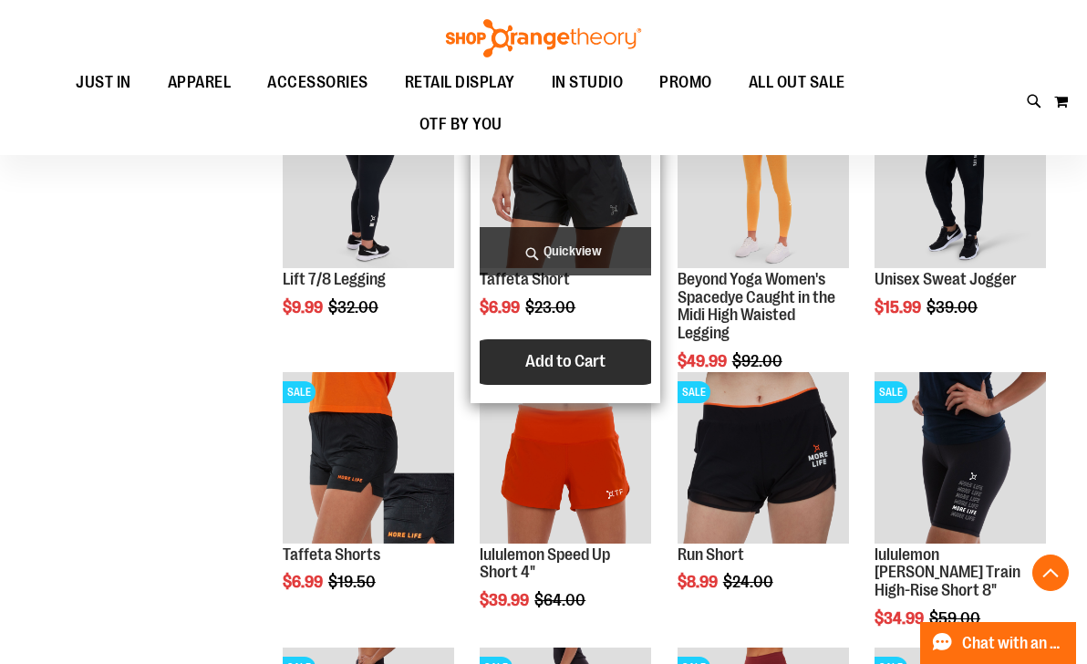
scroll to position [583, 0]
